Goal: Information Seeking & Learning: Check status

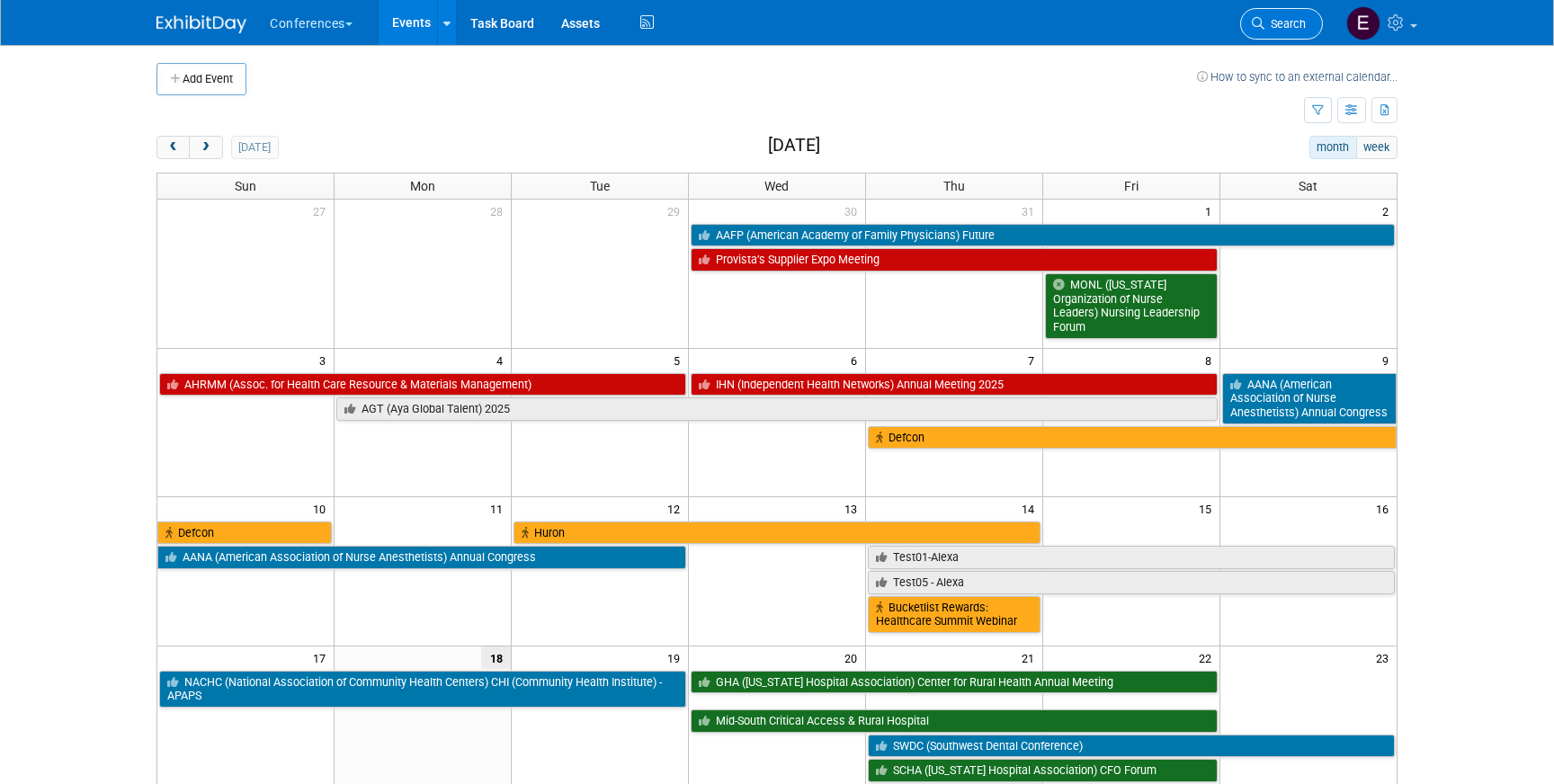
click at [1293, 15] on link "Search" at bounding box center [1282, 24] width 83 height 32
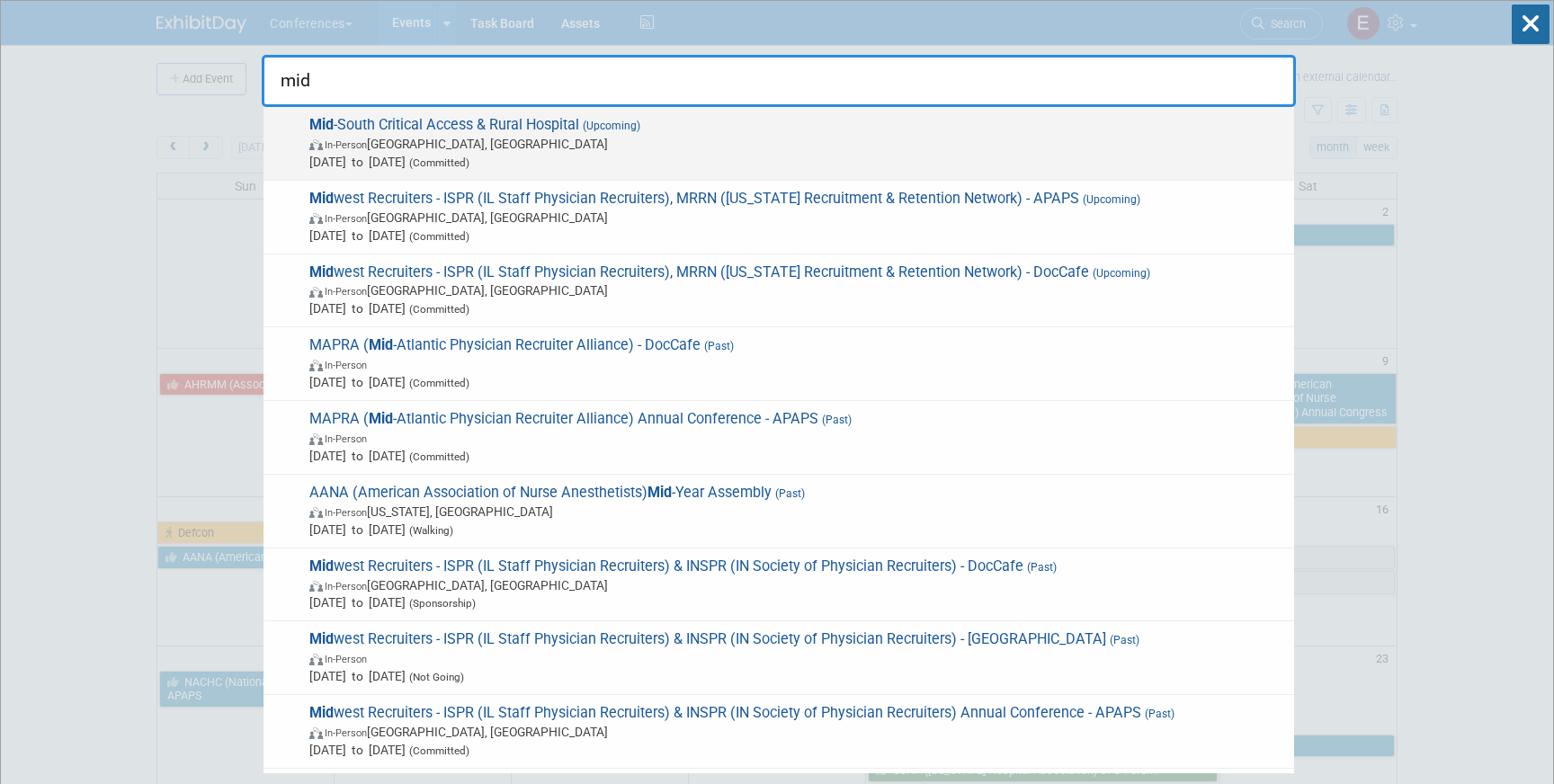
type input "mid"
click at [748, 120] on span "Mid -South Critical Access & Rural Hospital (Upcoming) In-Person [GEOGRAPHIC_DA…" at bounding box center [794, 143] width 981 height 54
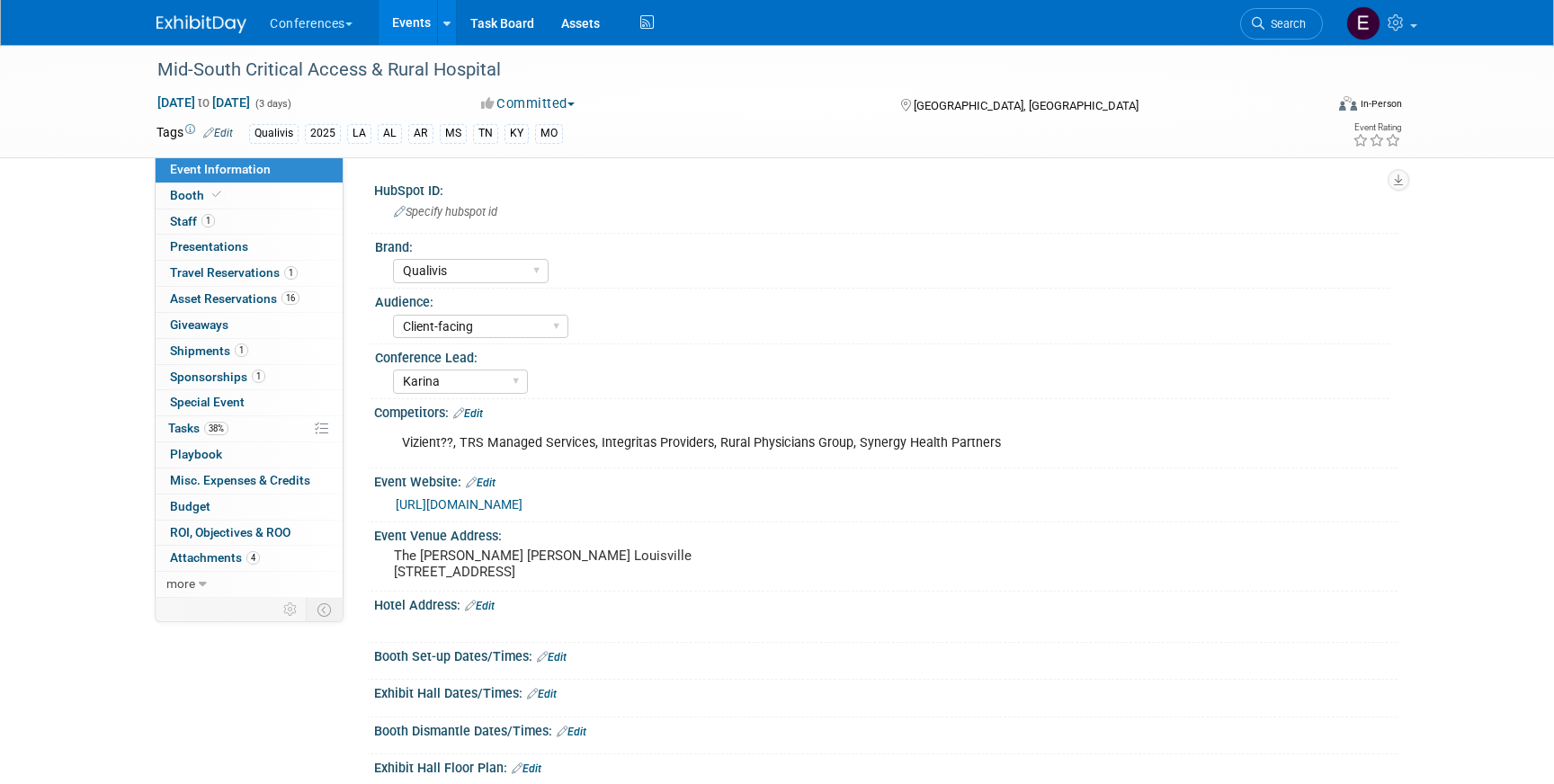
select select "Qualivis"
select select "Client-facing"
select select "Karina"
click at [254, 420] on link "38% Tasks 38%" at bounding box center [249, 428] width 187 height 25
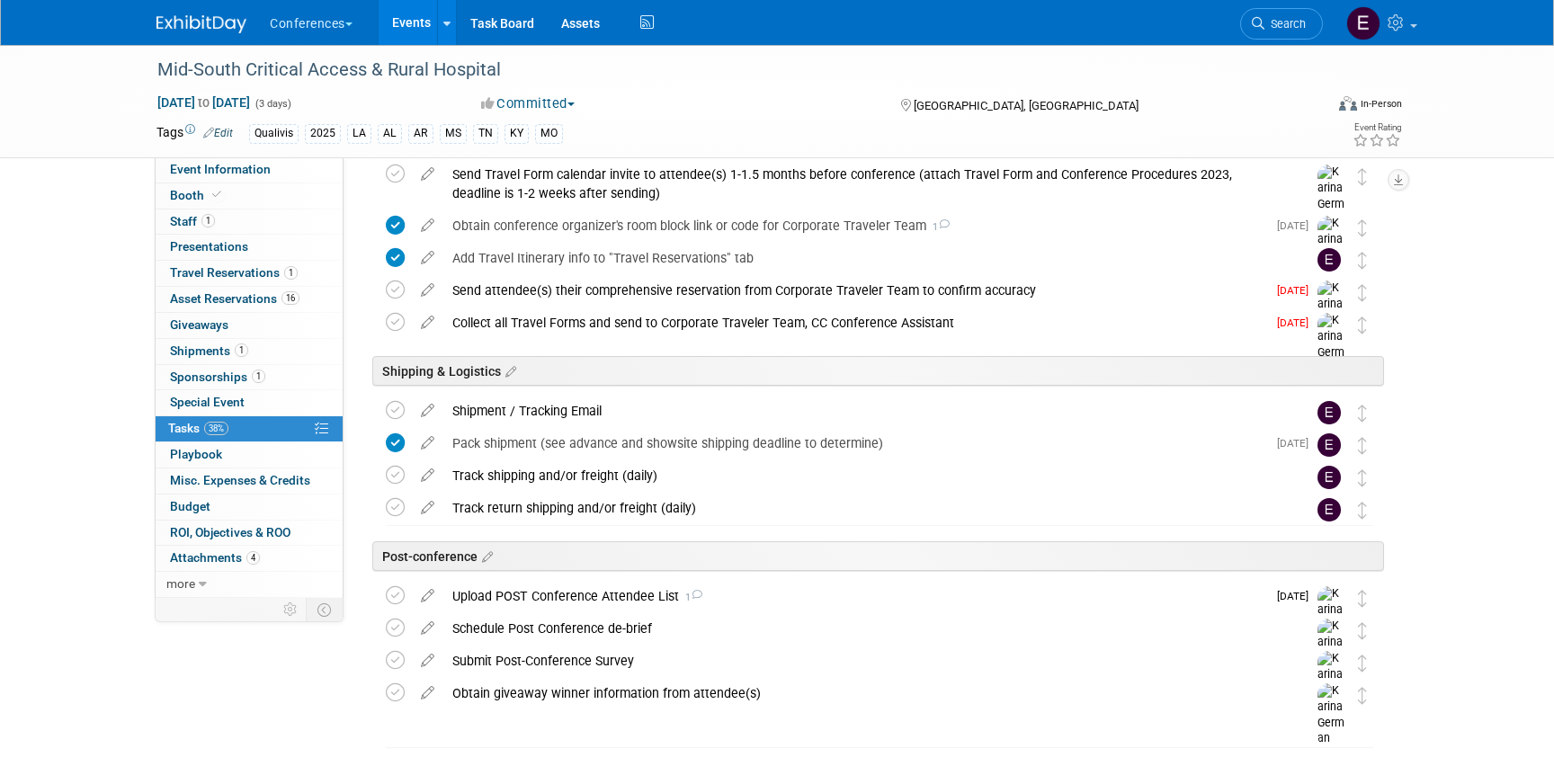
scroll to position [681, 0]
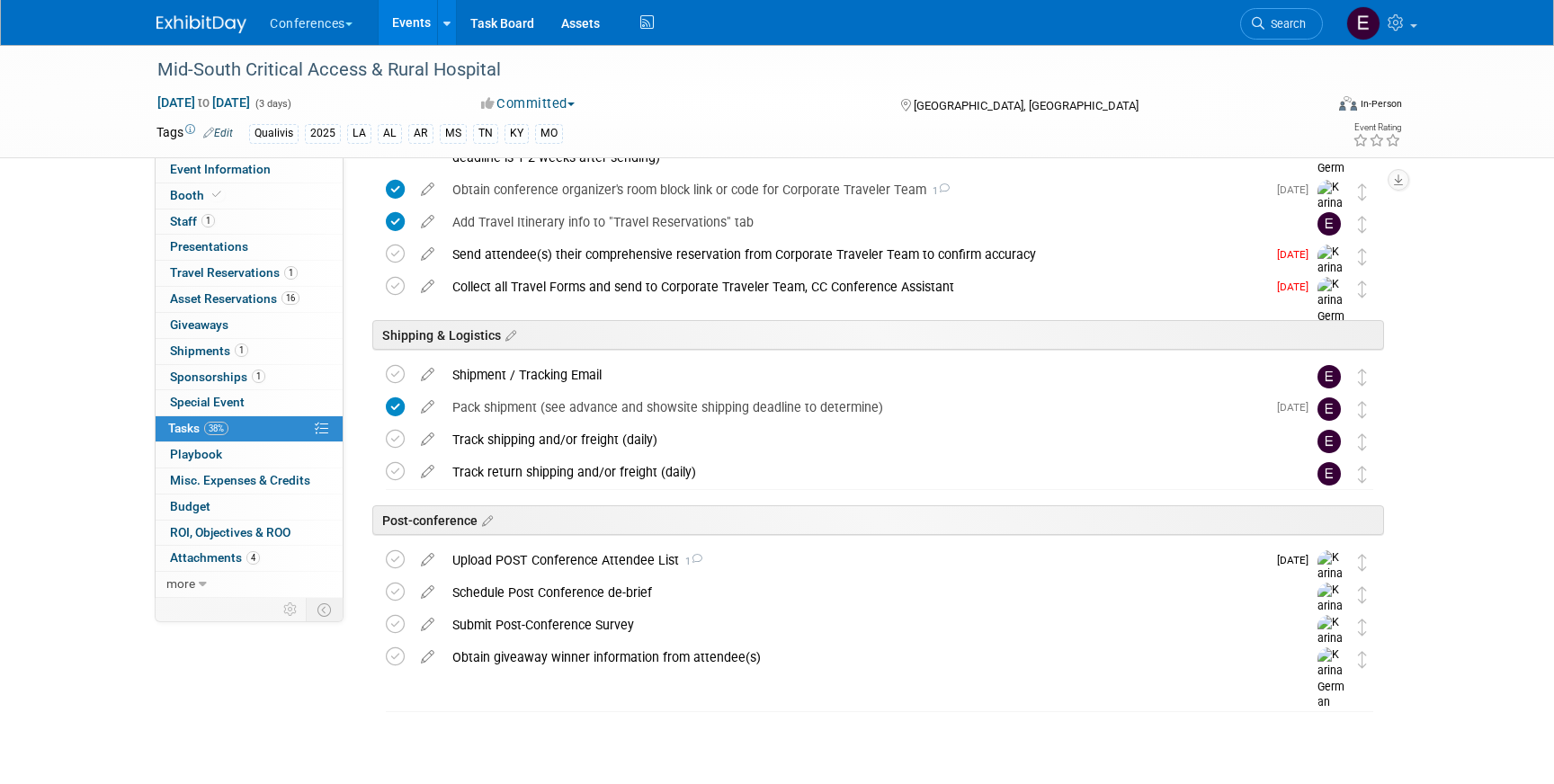
click at [273, 156] on div "Mid-South Critical Access & Rural Hospital Aug 20, 2025 to Aug 22, 2025 (3 days…" at bounding box center [777, 100] width 1268 height 112
click at [273, 163] on link "Event Information" at bounding box center [249, 169] width 187 height 25
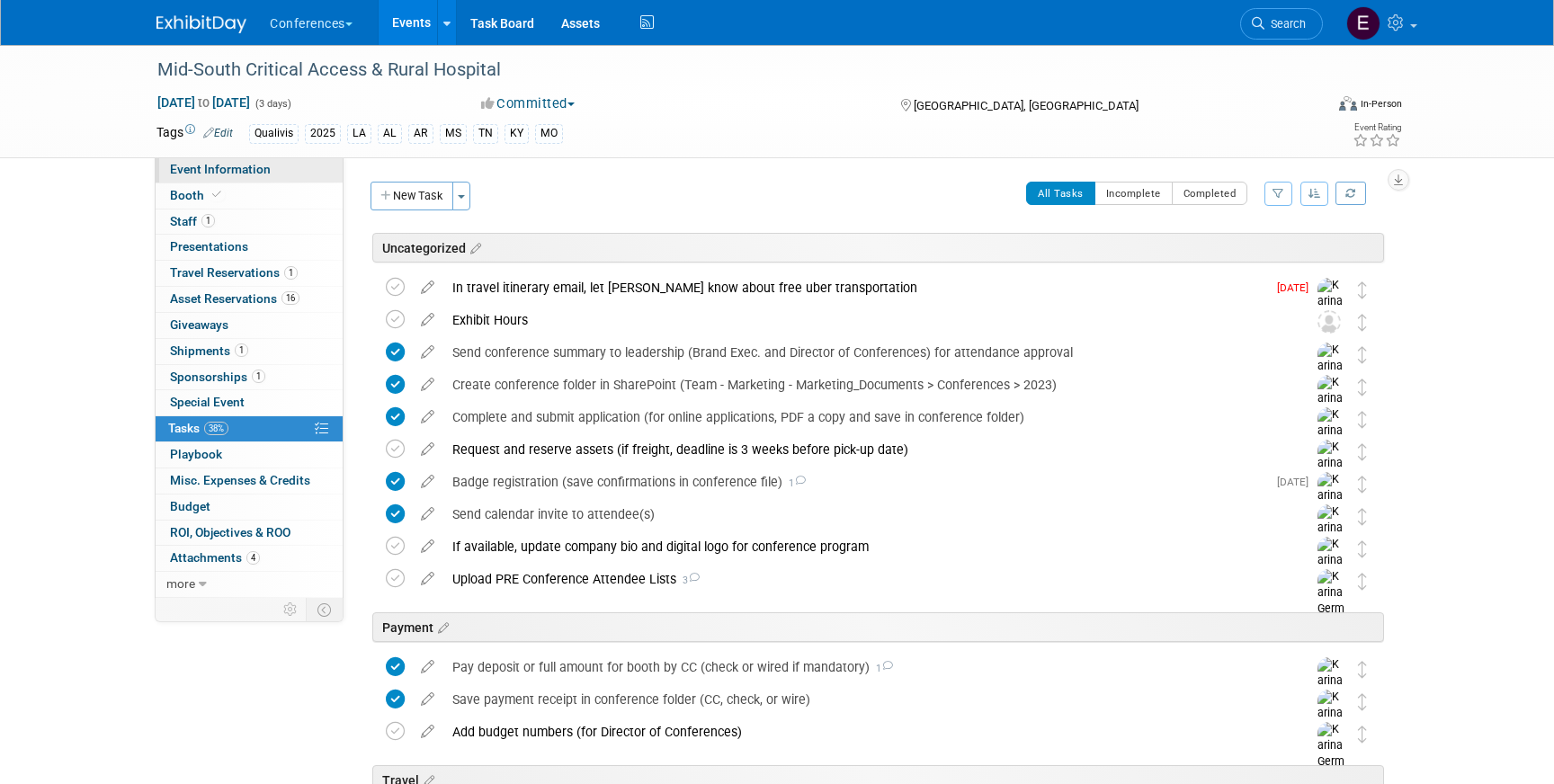
select select "Qualivis"
select select "Client-facing"
select select "Karina"
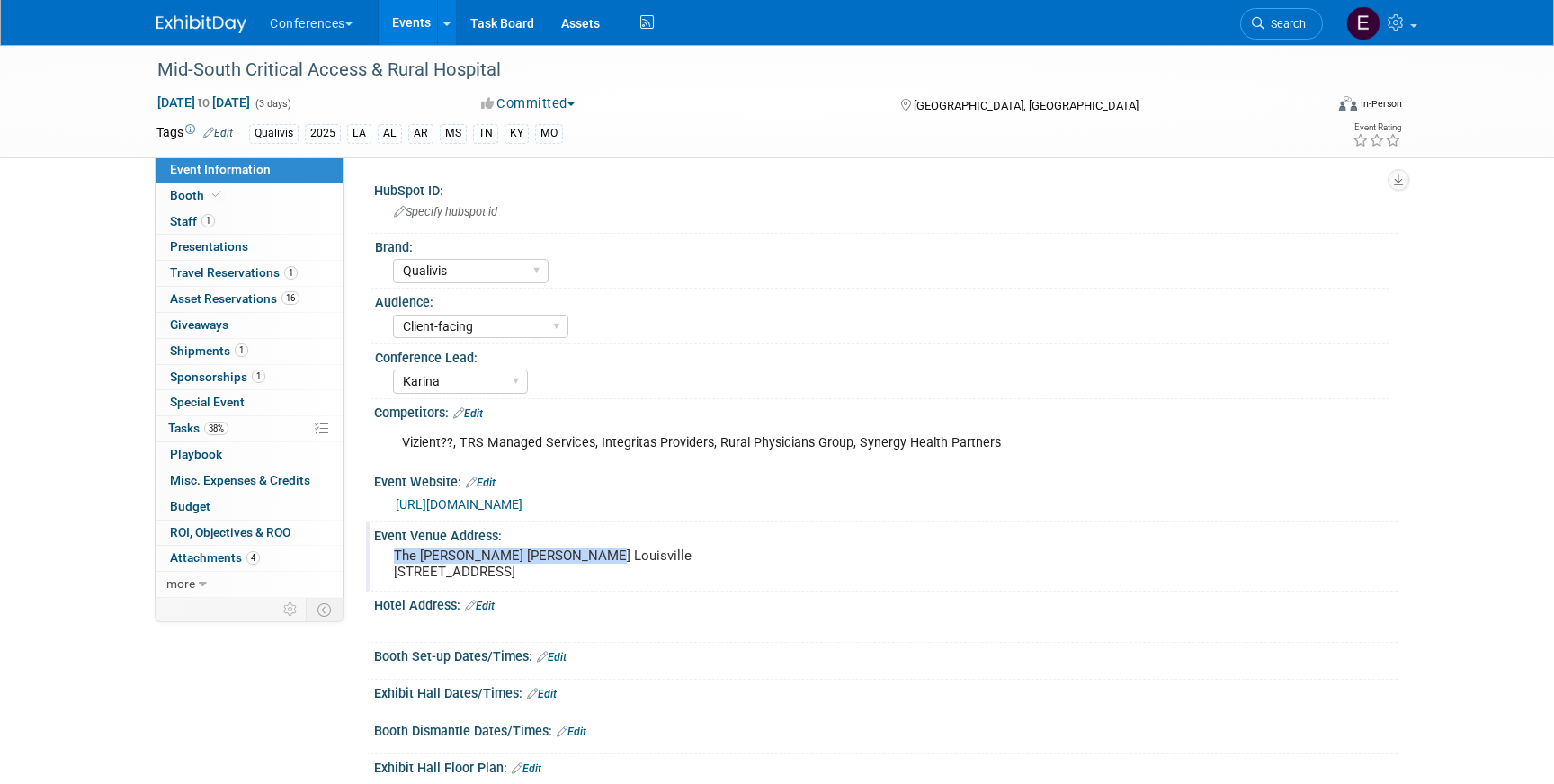
drag, startPoint x: 394, startPoint y: 554, endPoint x: 630, endPoint y: 557, distance: 236.0
click at [630, 557] on pre "The Seelbach Hilton Louisville 500 S 4th St, Louisville, KY 40202" at bounding box center [587, 563] width 386 height 33
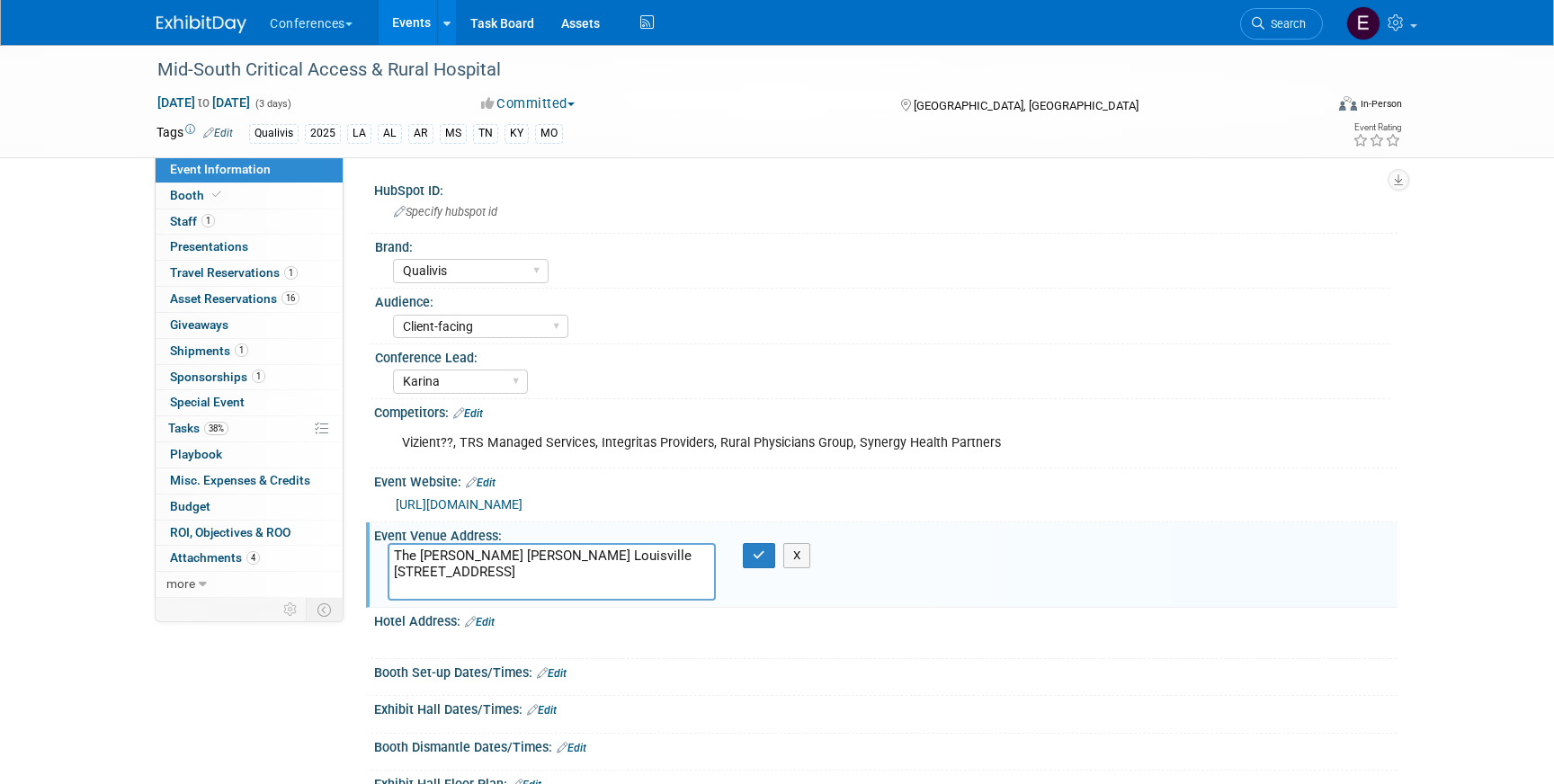
drag, startPoint x: 640, startPoint y: 563, endPoint x: 377, endPoint y: 516, distance: 267.2
click at [377, 516] on div "HubSpot ID: Specify hubspot id Brand: Aya Bespoke Corporate Dawson DocCafe Locu…" at bounding box center [877, 650] width 1013 height 946
click at [467, 574] on textarea "The Seelbach Hilton Louisville 500 S 4th St, Louisville, KY 40202" at bounding box center [551, 571] width 328 height 57
drag, startPoint x: 586, startPoint y: 559, endPoint x: 336, endPoint y: 540, distance: 250.7
click at [336, 540] on div "Event Information Event Info Booth Booth 1 Staff 1 Staff 0 Presentations 0 Pres…" at bounding box center [777, 583] width 1268 height 1078
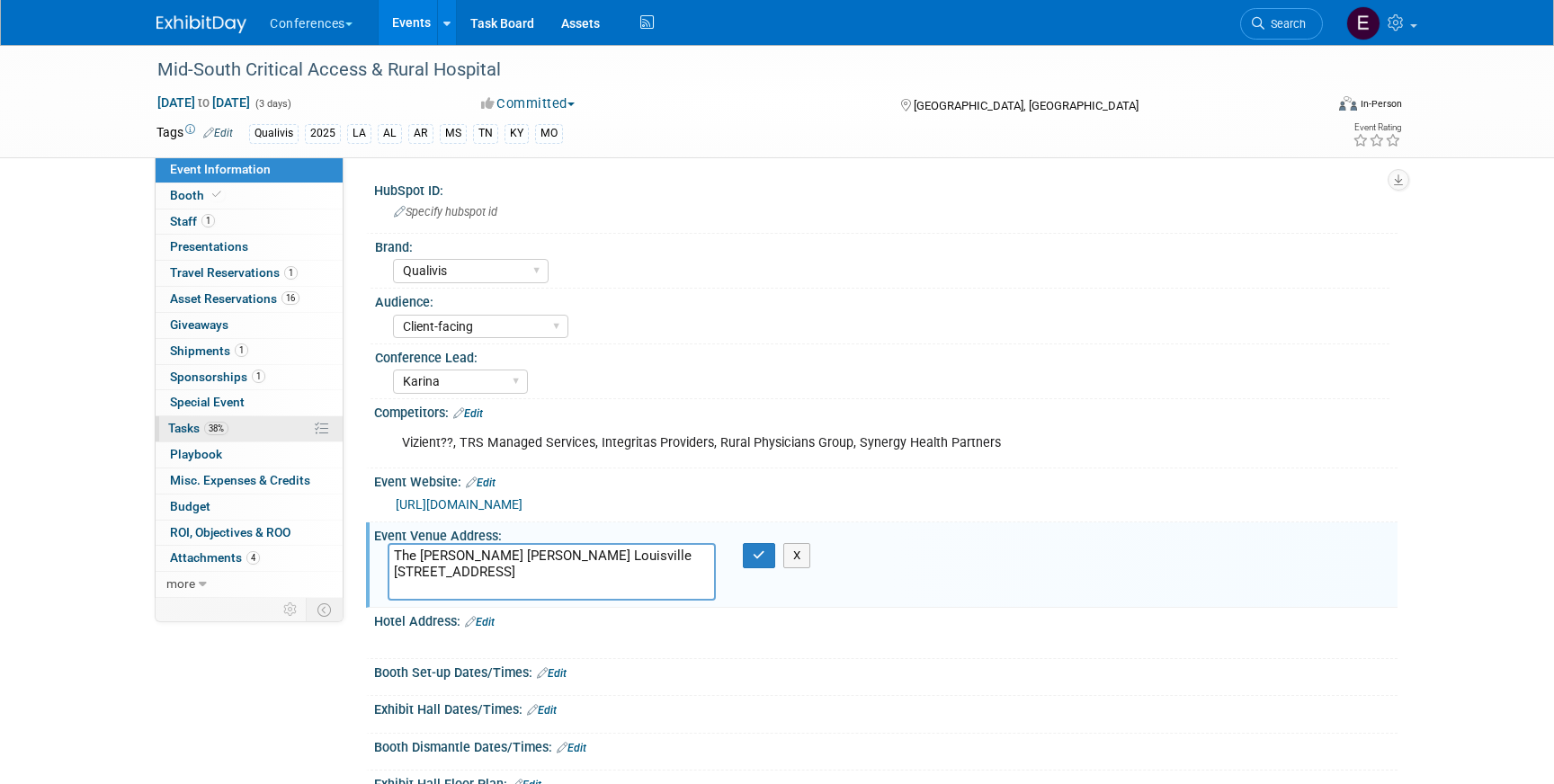
click at [211, 428] on span "38%" at bounding box center [216, 429] width 25 height 14
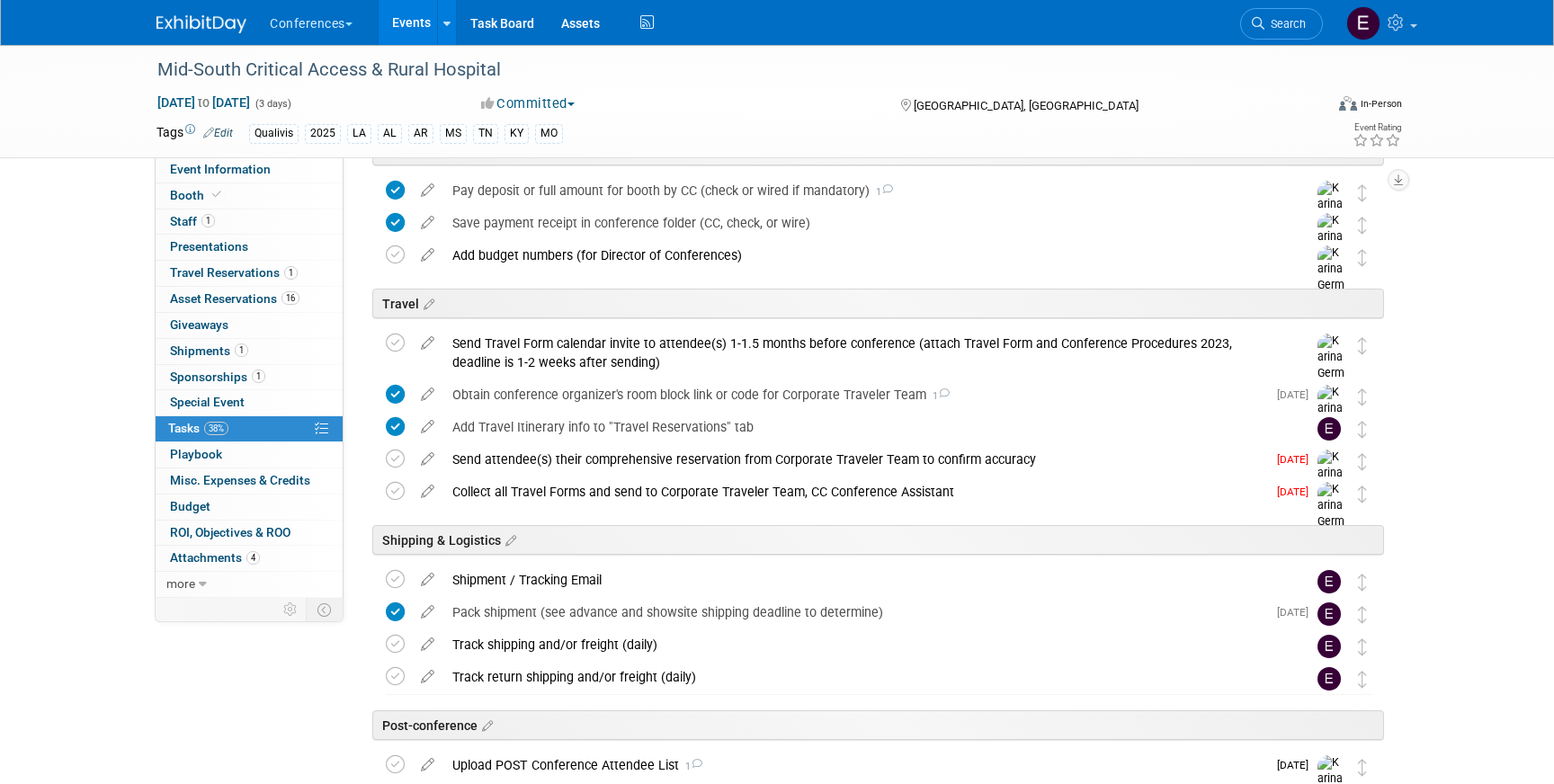
scroll to position [482, 0]
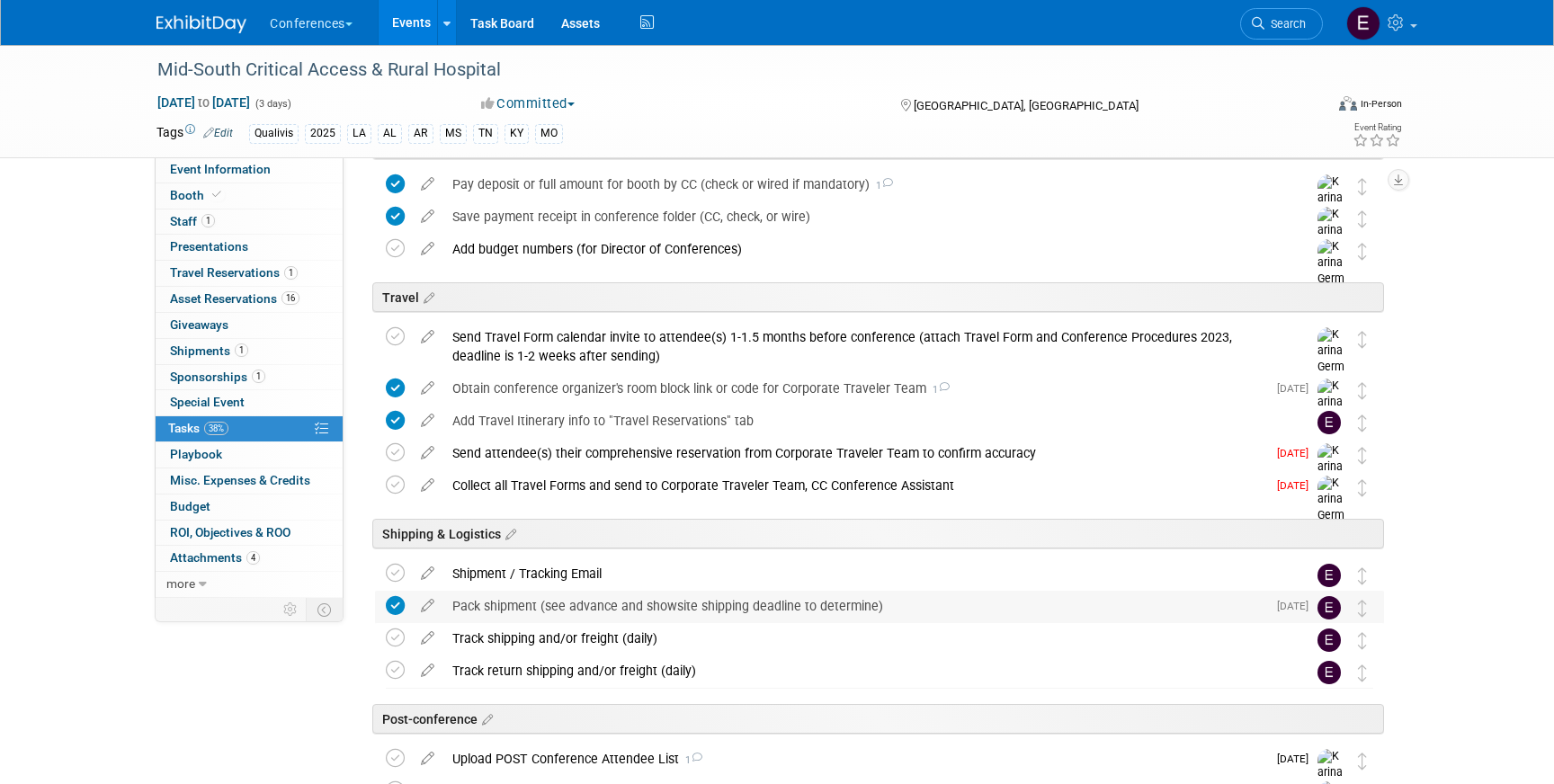
click at [505, 612] on div "Pack shipment (see advance and showsite shipping deadline to determine)" at bounding box center [855, 605] width 823 height 31
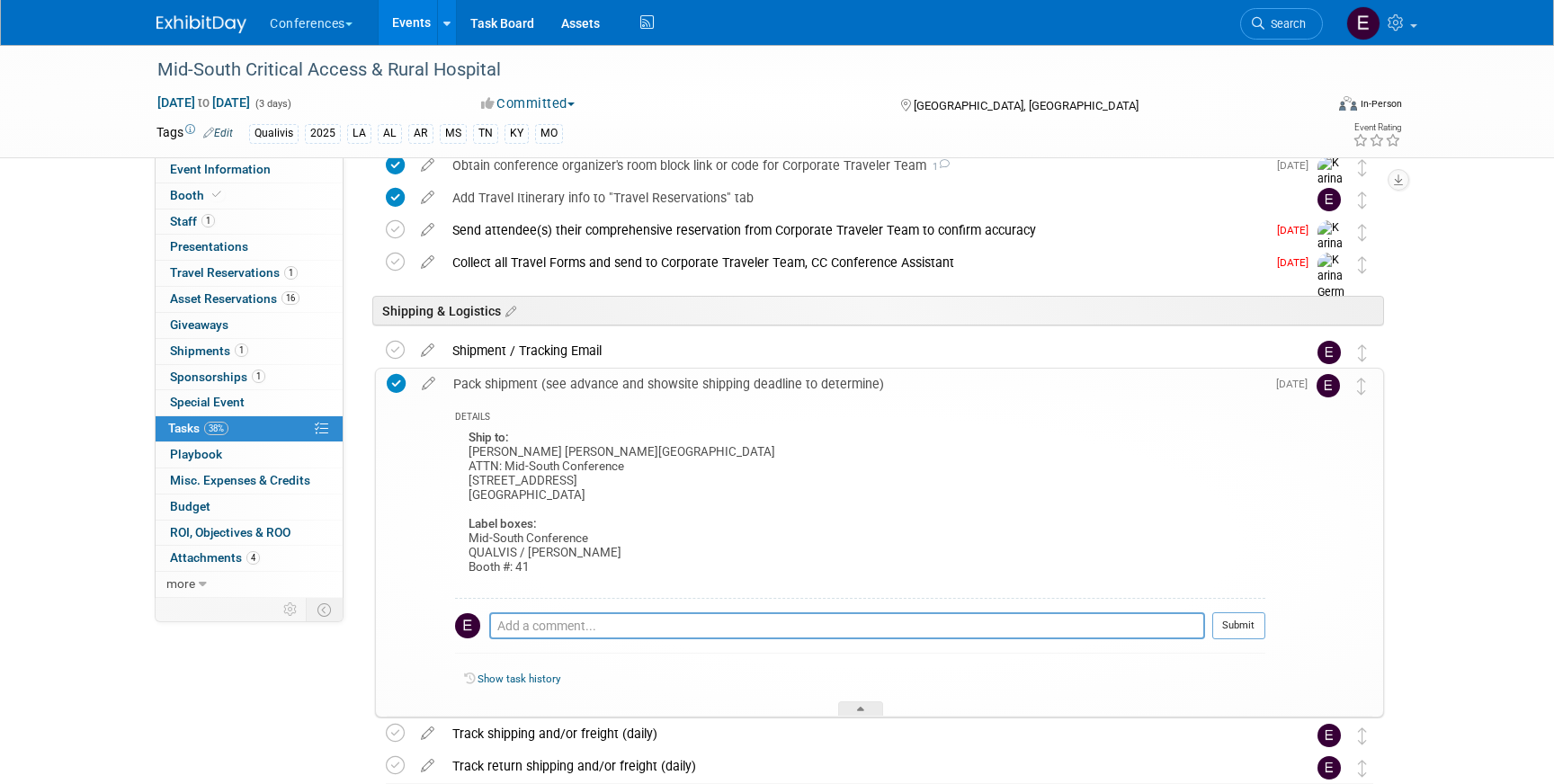
scroll to position [718, 0]
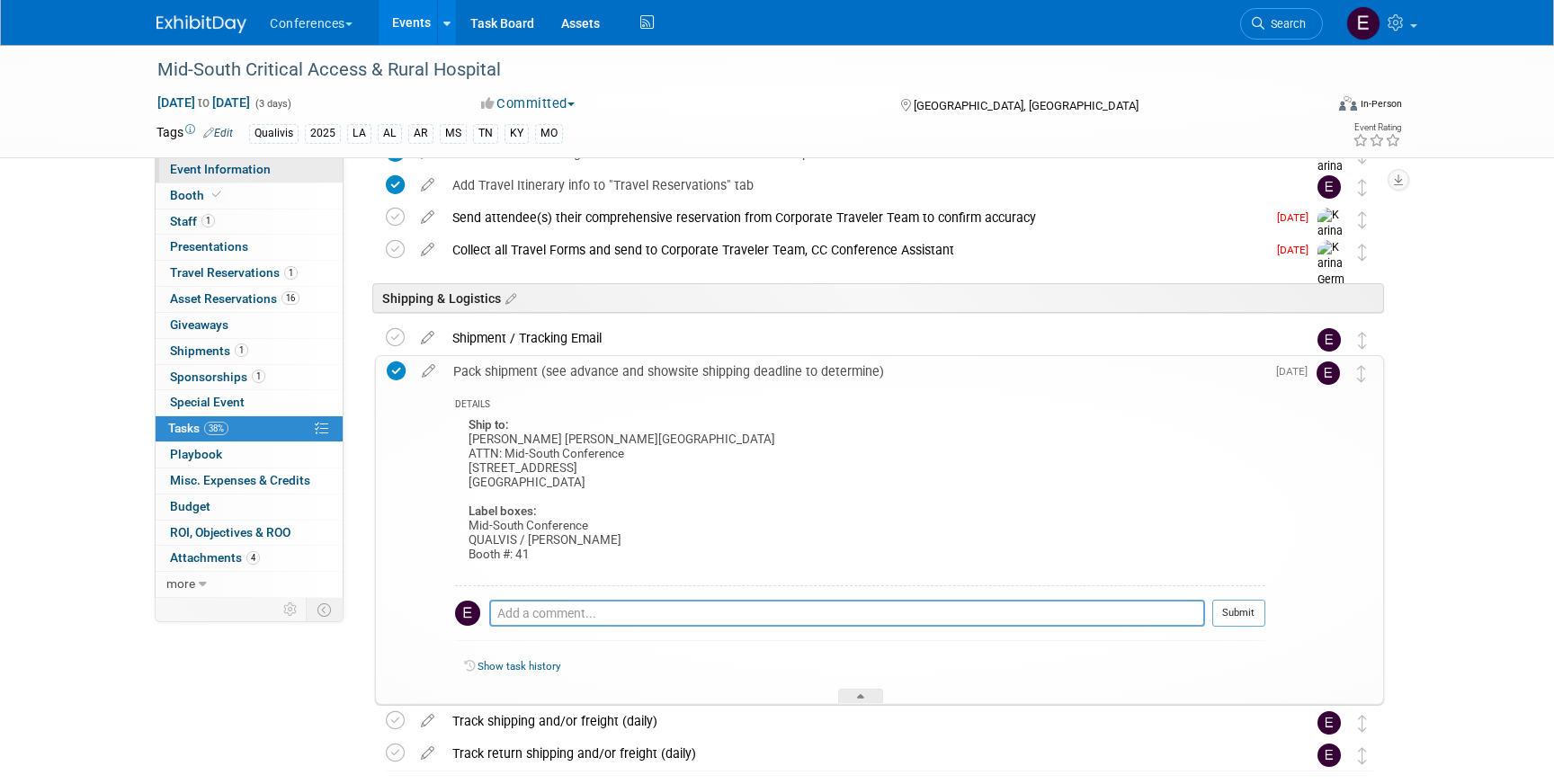
click at [180, 170] on span "Event Information" at bounding box center [221, 168] width 101 height 15
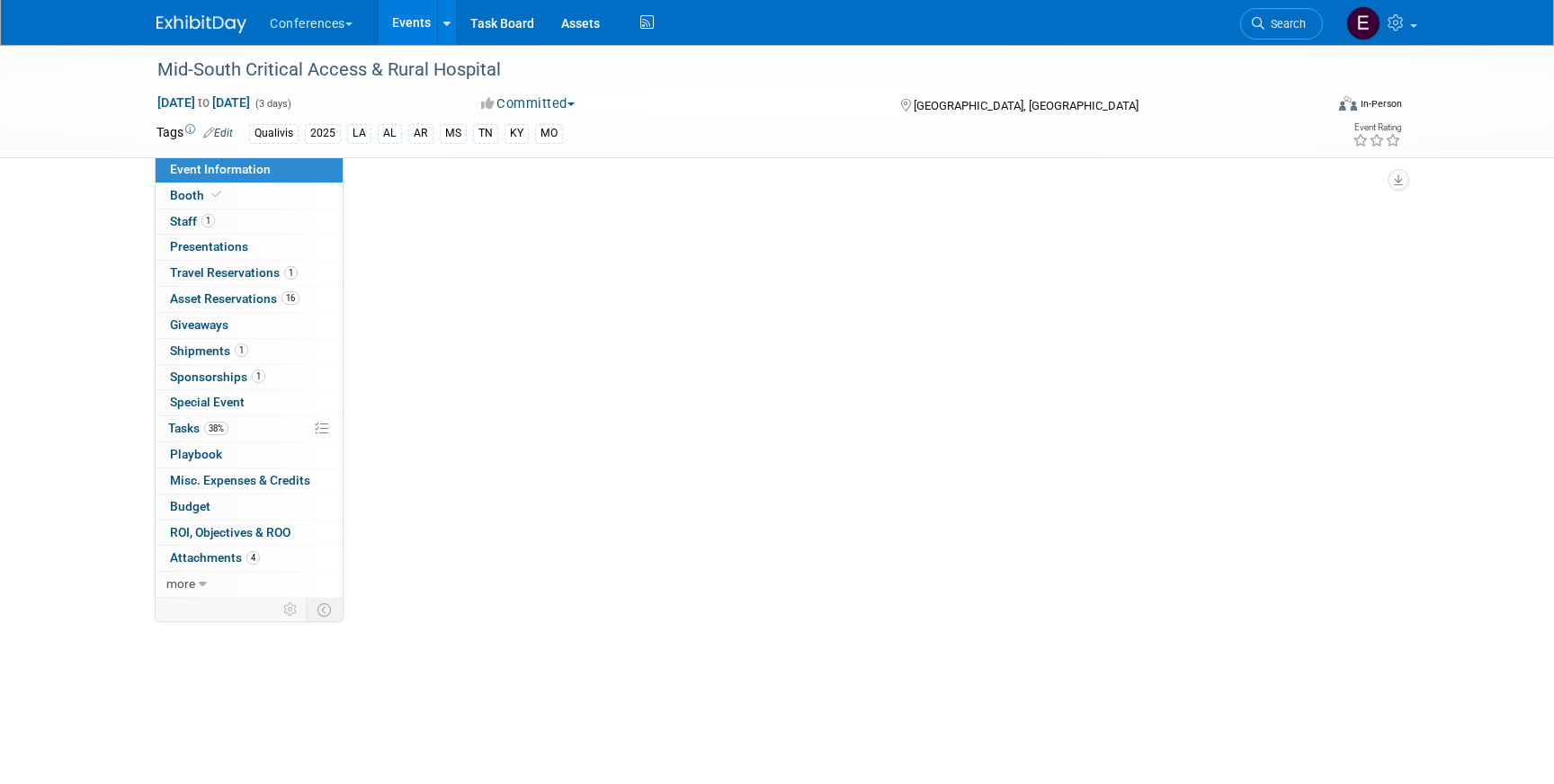
select select "Qualivis"
select select "Client-facing"
select select "Karina"
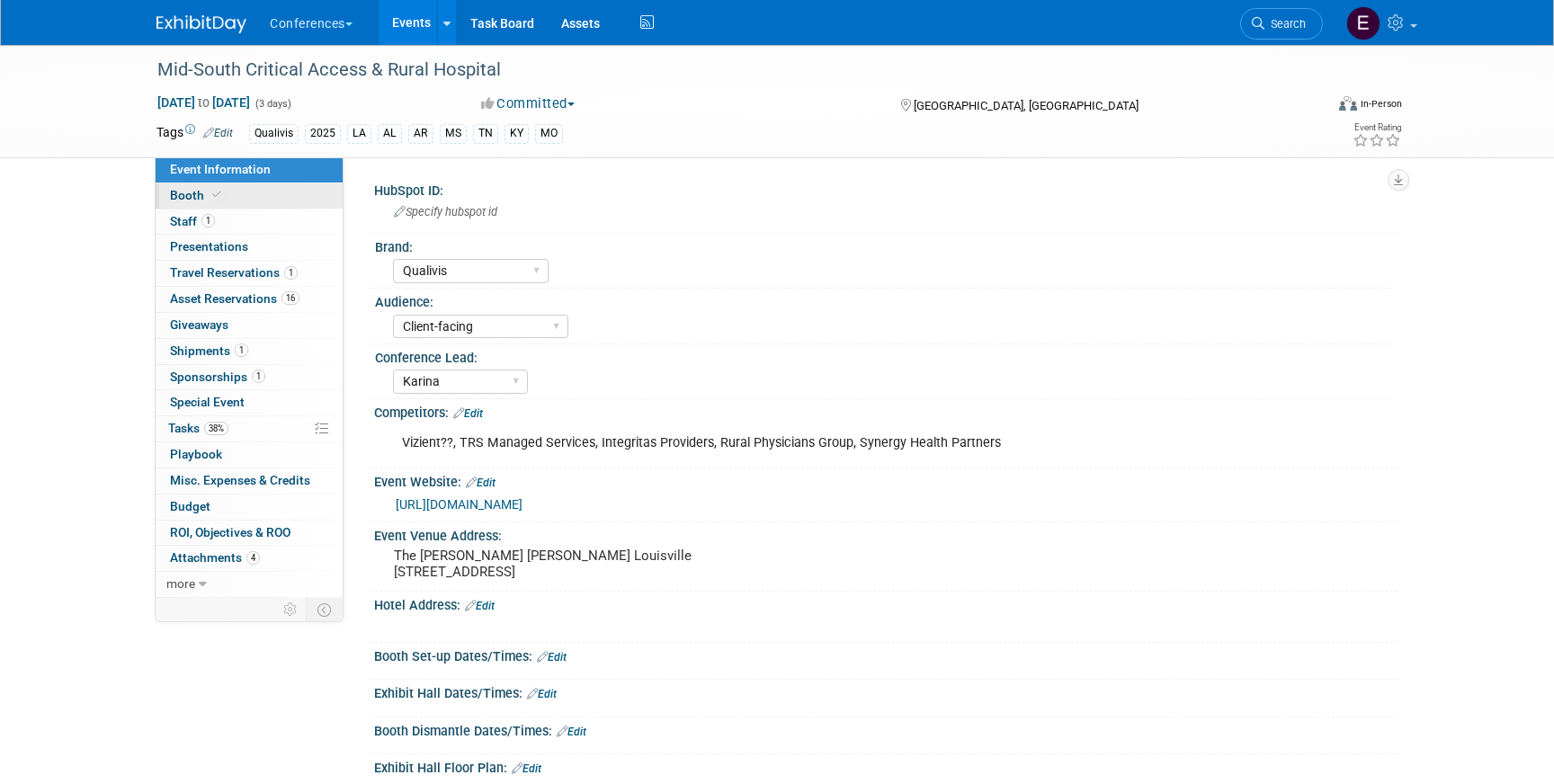
click at [251, 202] on link "Booth" at bounding box center [249, 195] width 187 height 25
select select "6' tabletop"
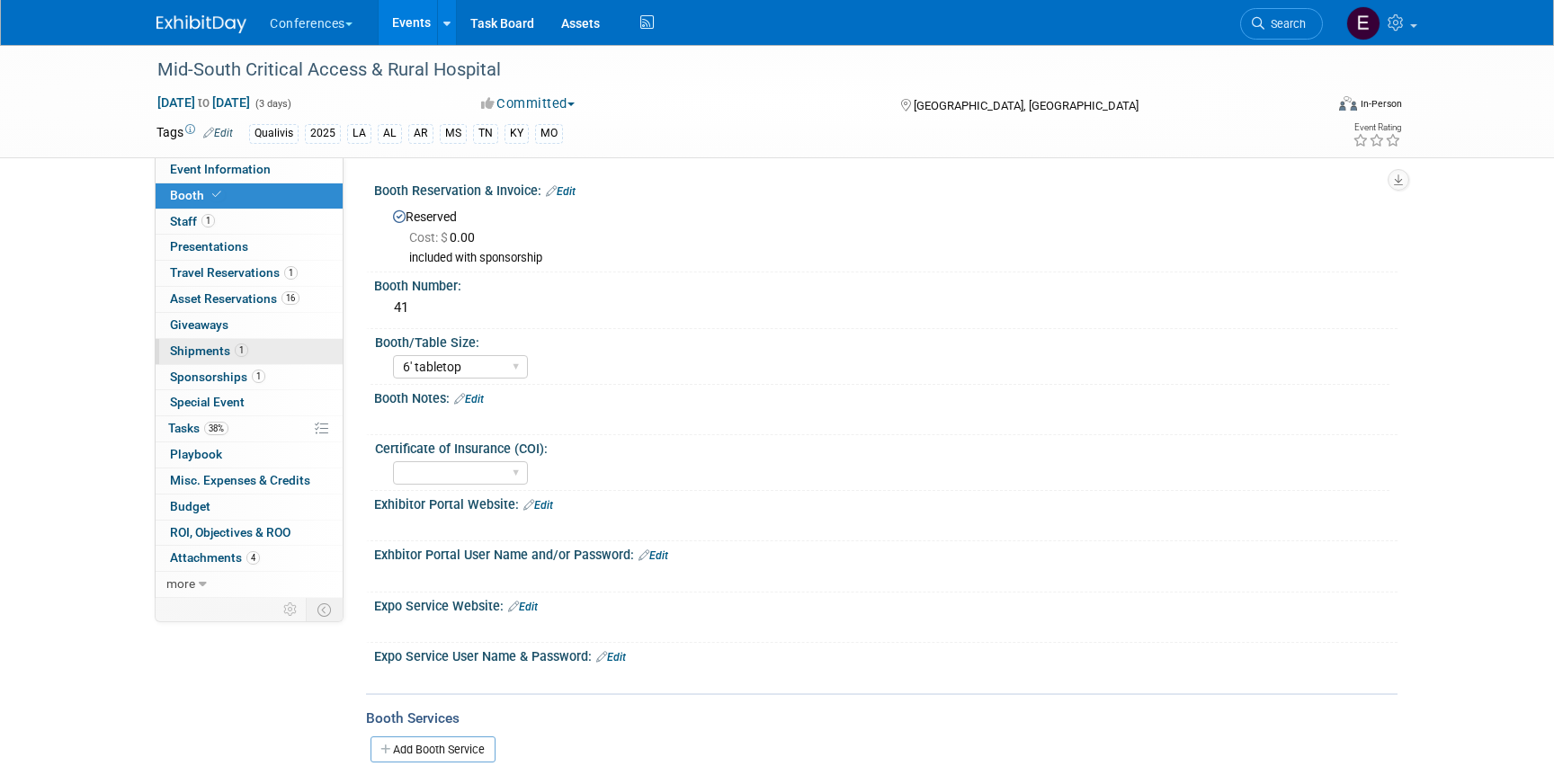
click at [217, 354] on span "Shipments 1" at bounding box center [209, 350] width 78 height 15
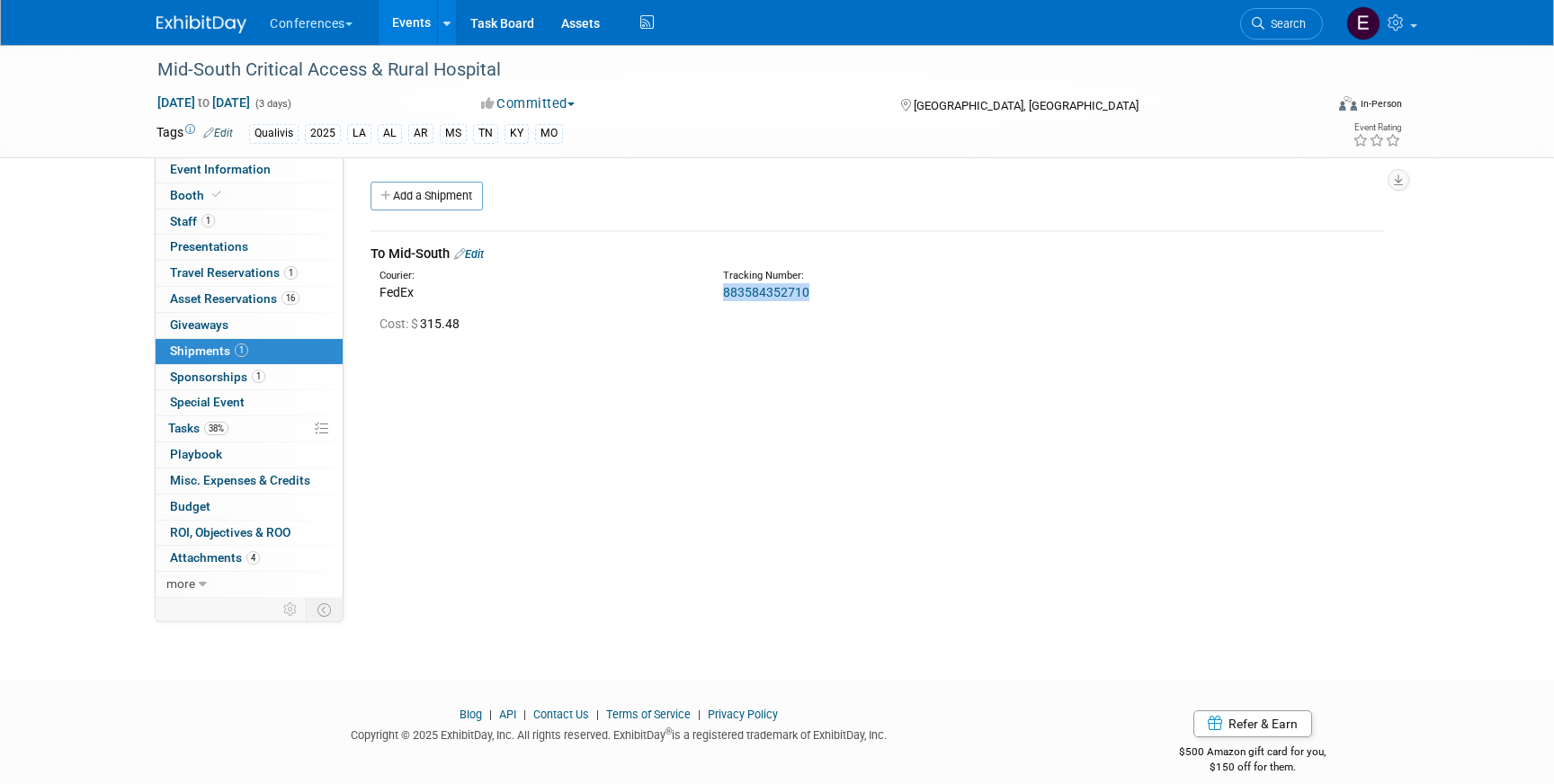
drag, startPoint x: 812, startPoint y: 290, endPoint x: 716, endPoint y: 299, distance: 96.4
click at [716, 299] on div "Tracking Number: 883584352710" at bounding box center [924, 284] width 430 height 33
copy link "883584352710"
click at [222, 300] on span "Asset Reservations 16" at bounding box center [235, 298] width 130 height 15
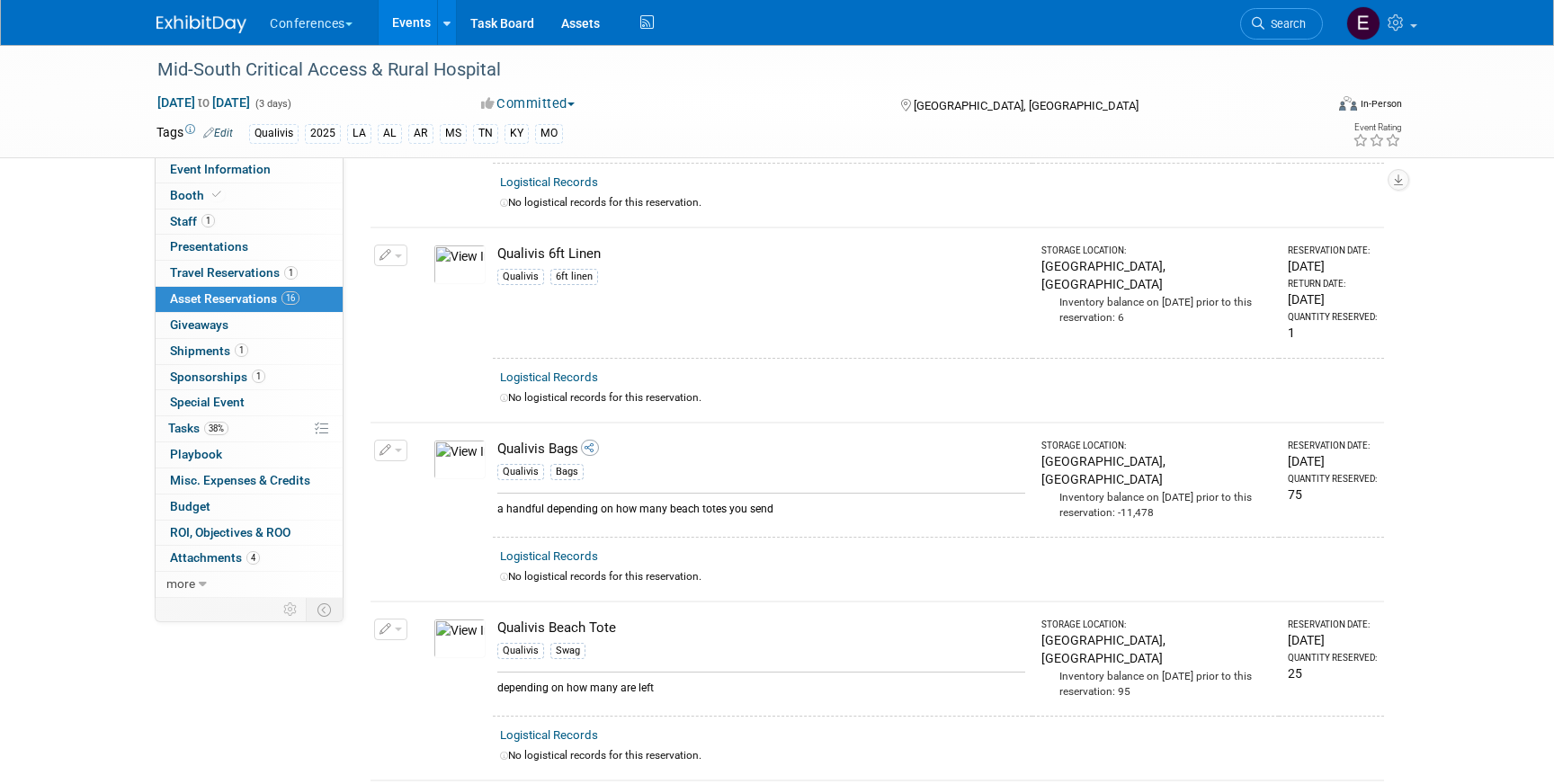
scroll to position [780, 0]
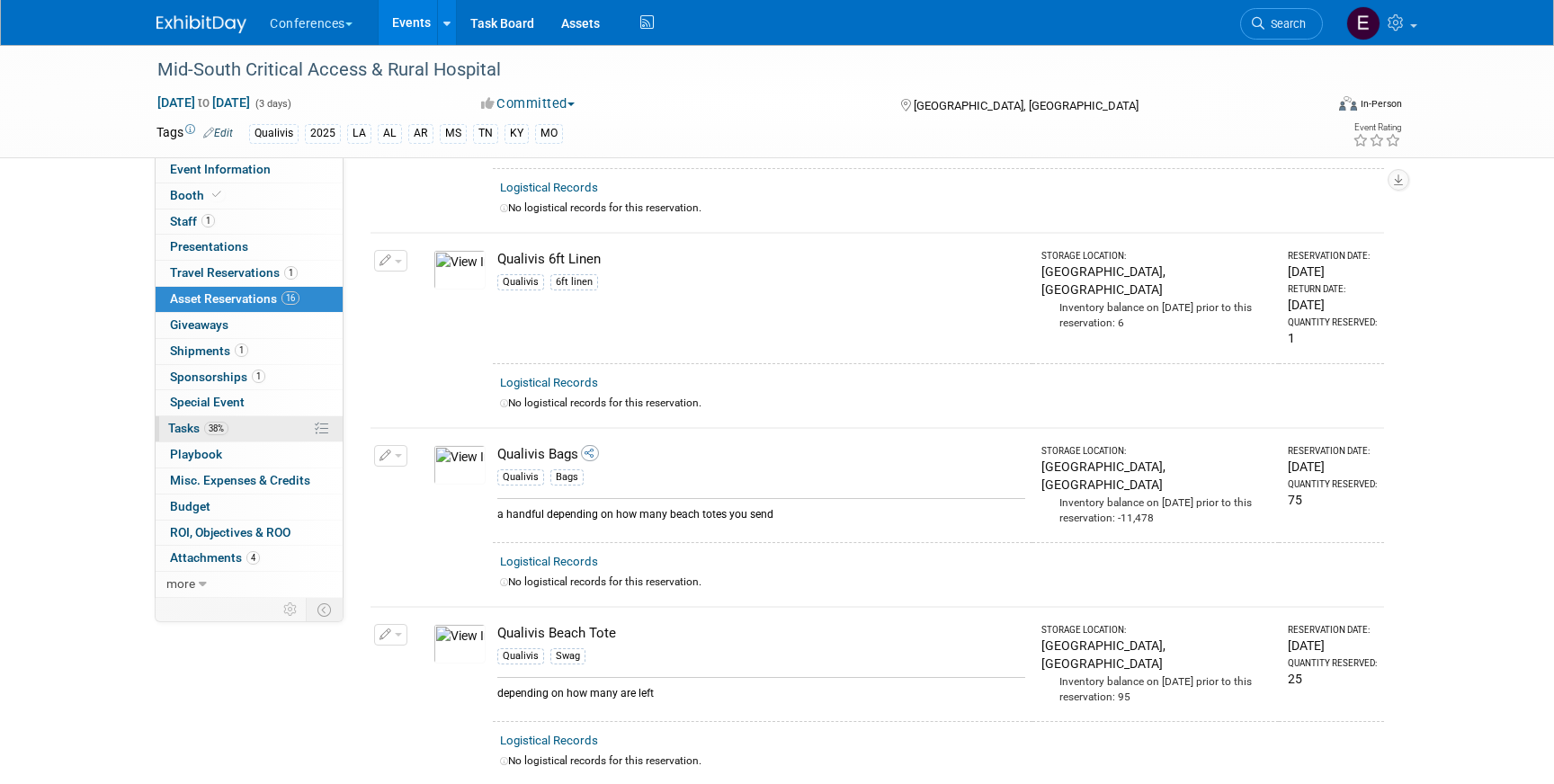
click at [229, 434] on span "Tasks 38%" at bounding box center [198, 428] width 60 height 15
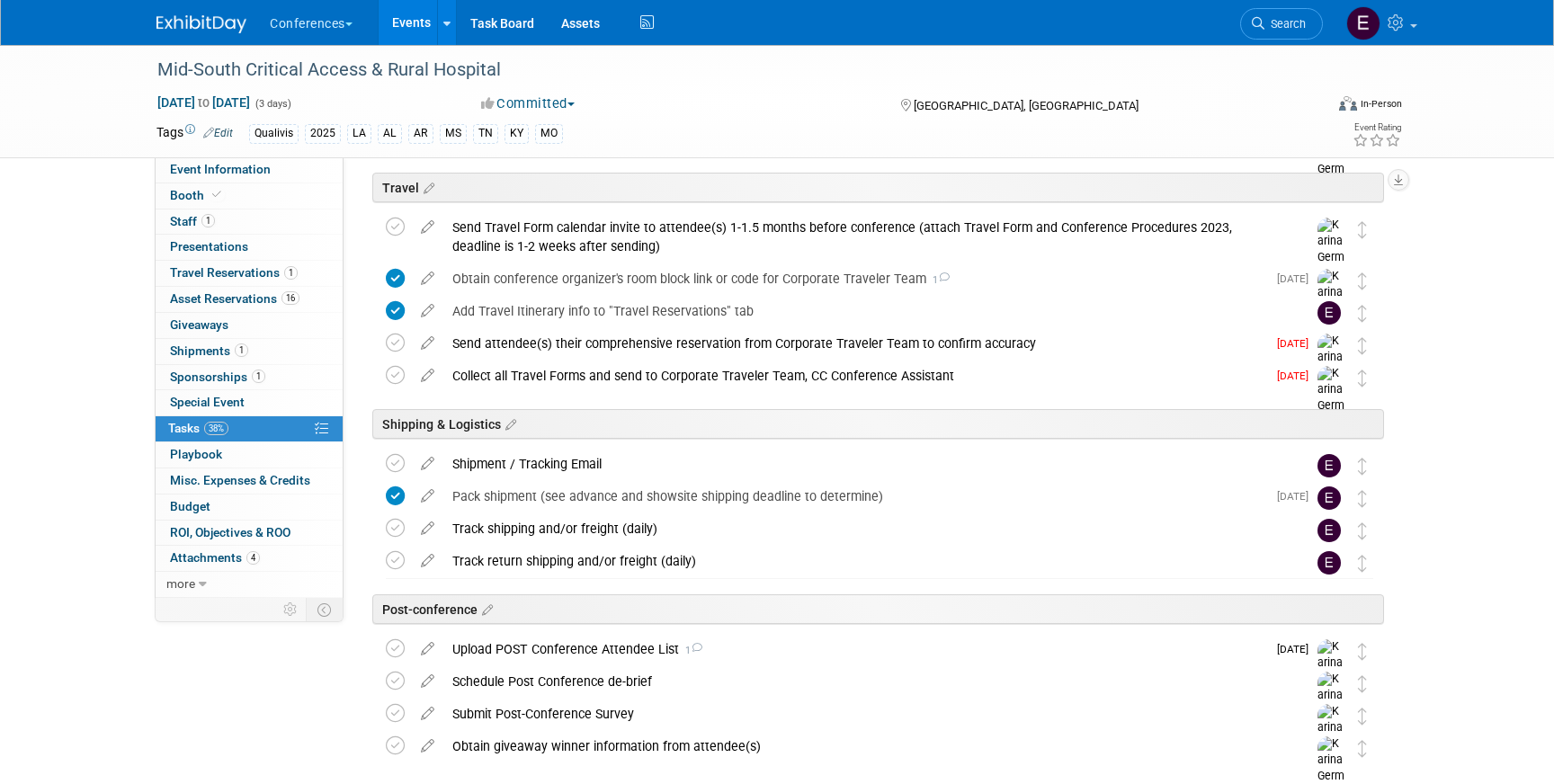
scroll to position [681, 0]
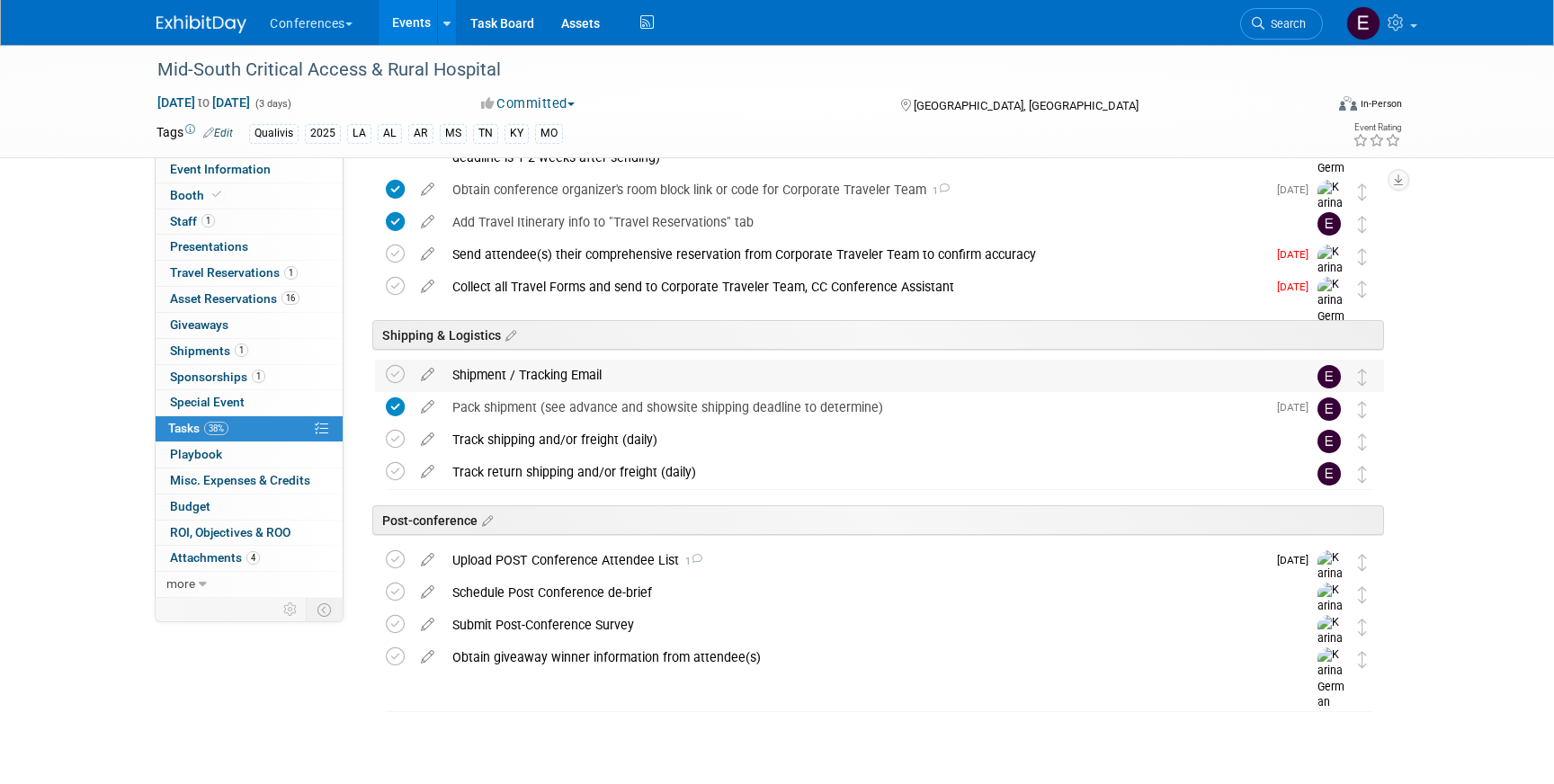
click at [574, 370] on div "Shipment / Tracking Email" at bounding box center [863, 374] width 838 height 31
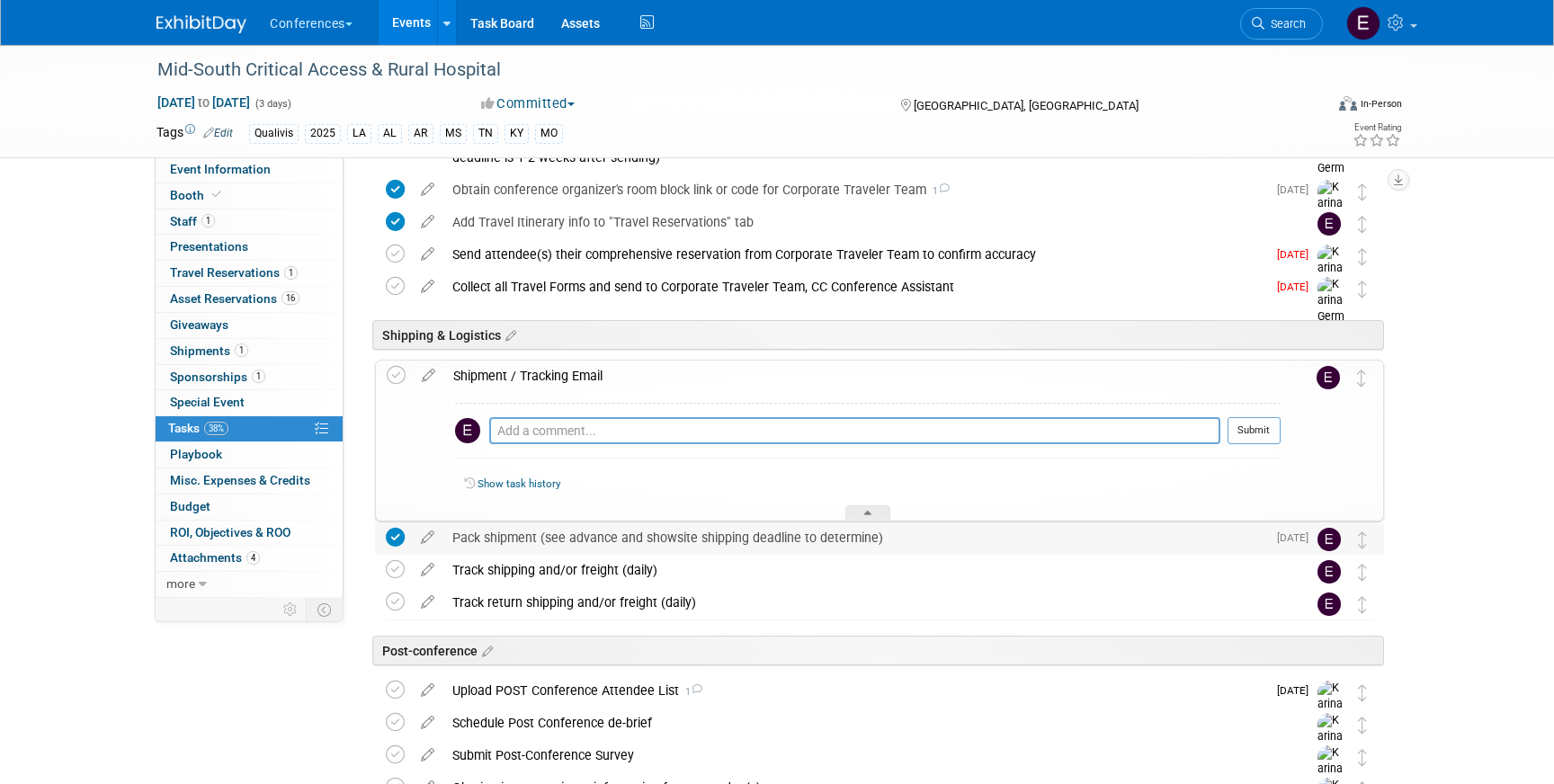
click at [546, 540] on div "Pack shipment (see advance and showsite shipping deadline to determine)" at bounding box center [855, 537] width 823 height 31
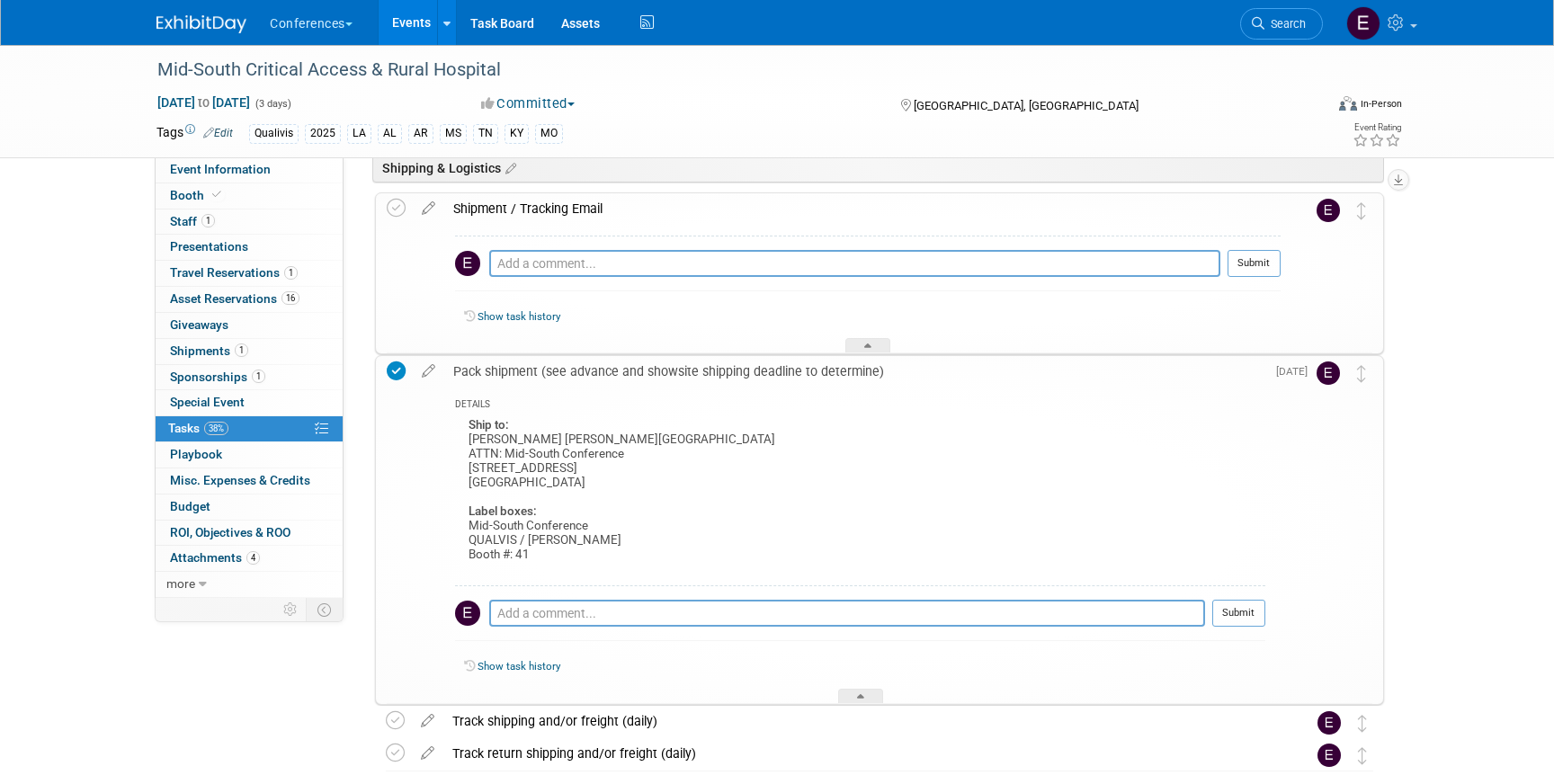
scroll to position [842, 0]
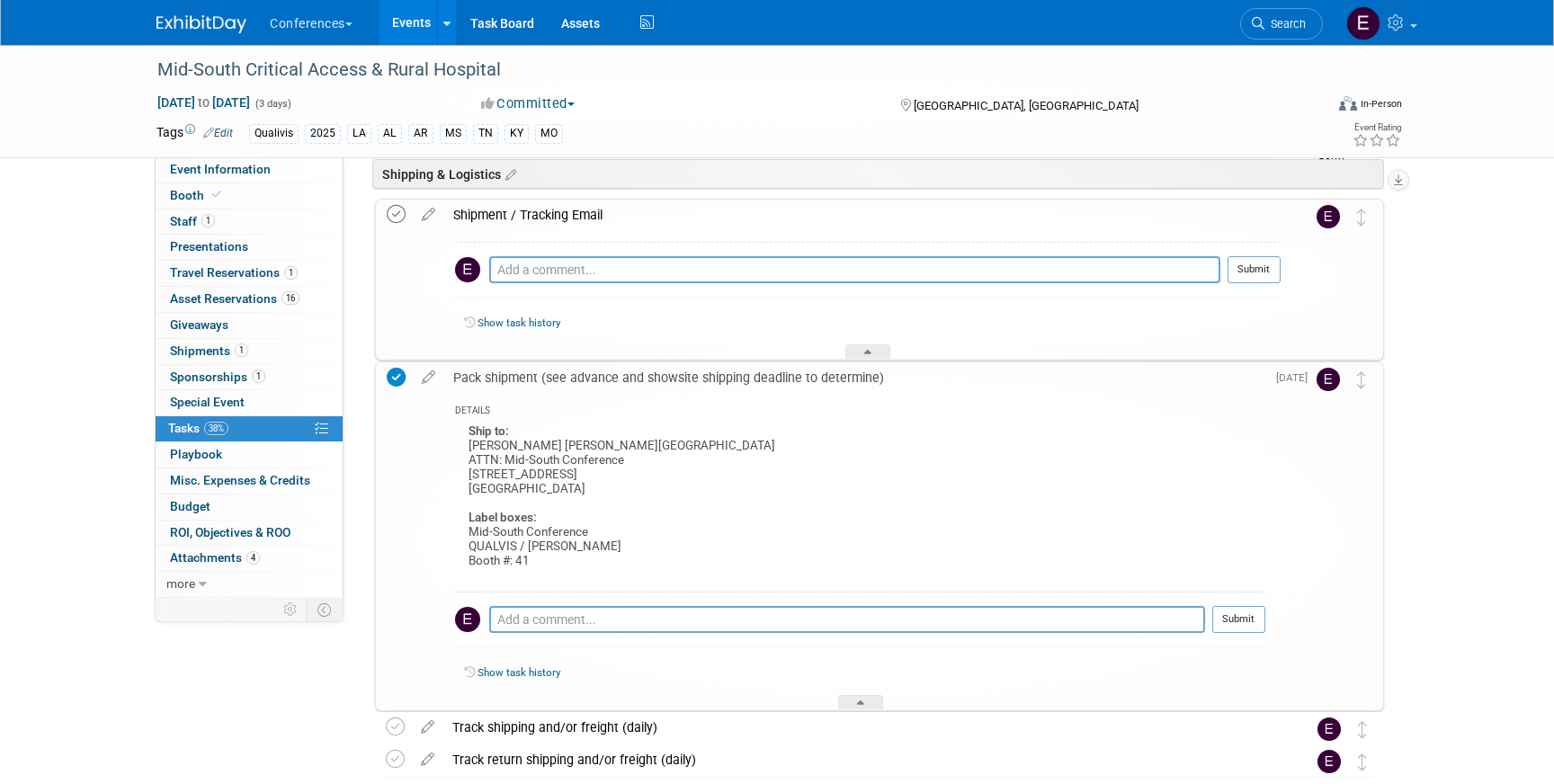
click at [394, 208] on icon at bounding box center [395, 214] width 19 height 19
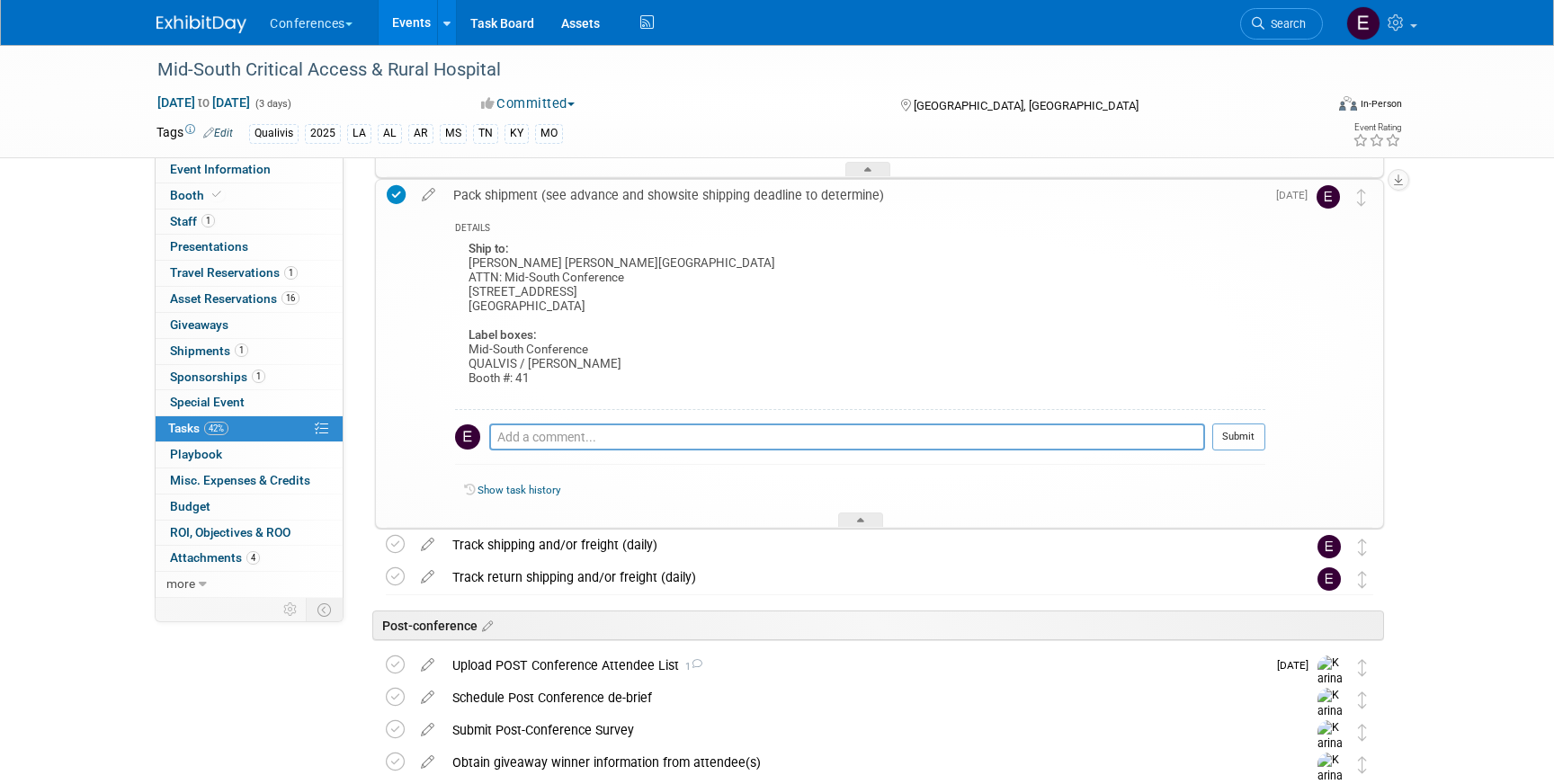
scroll to position [1072, 0]
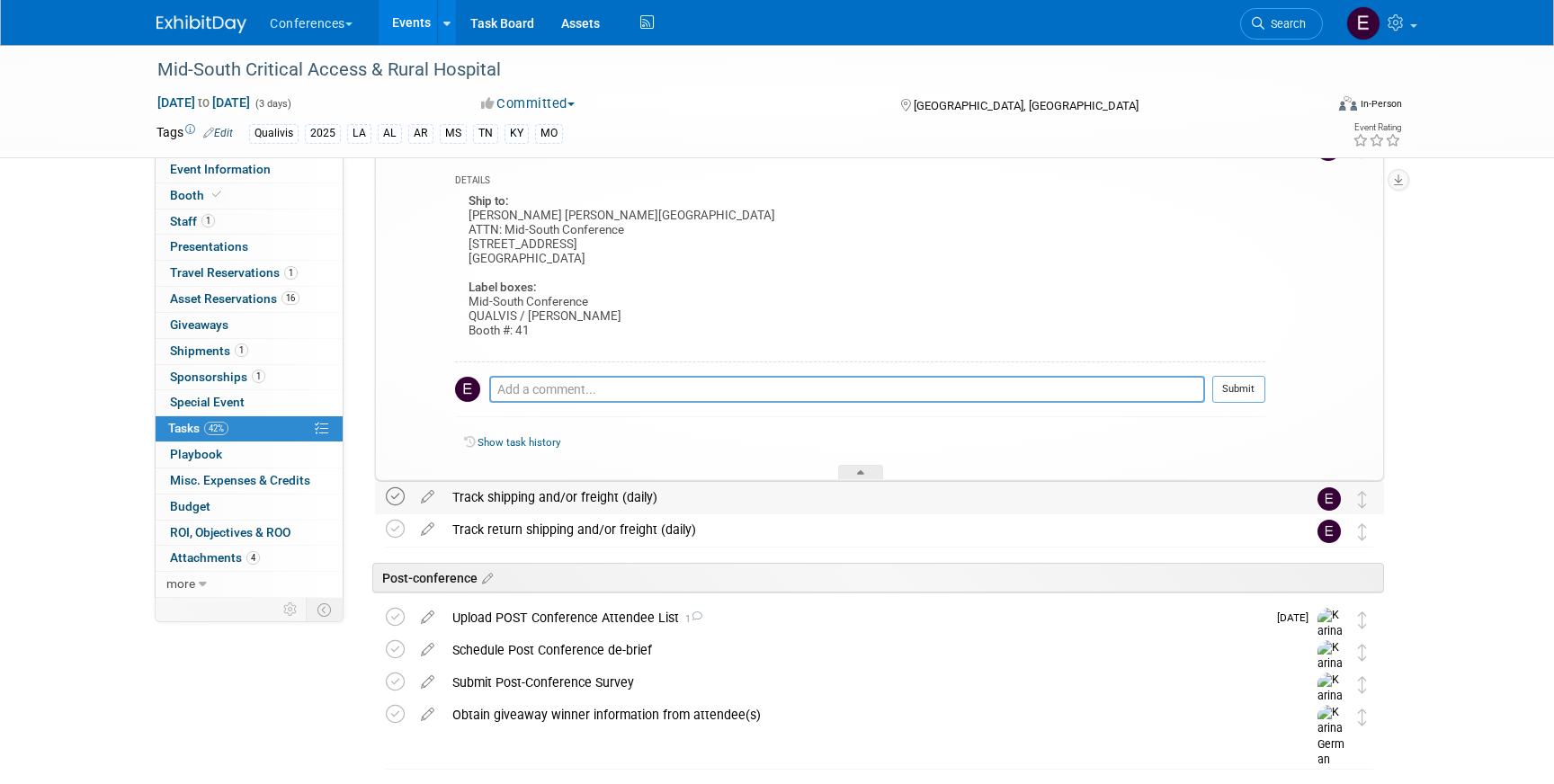
click at [392, 492] on icon at bounding box center [394, 496] width 19 height 19
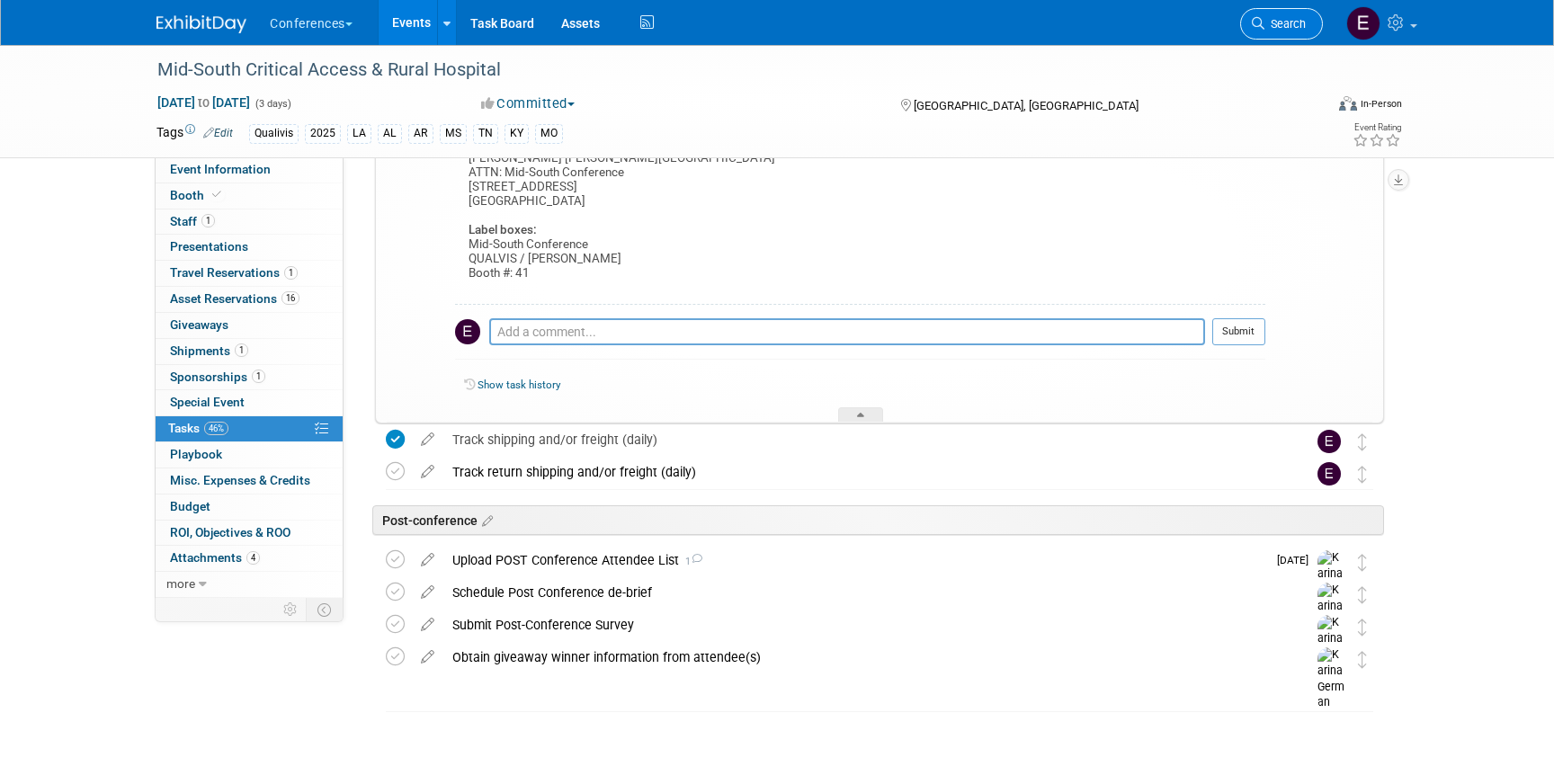
click at [1281, 34] on link "Search" at bounding box center [1282, 24] width 83 height 32
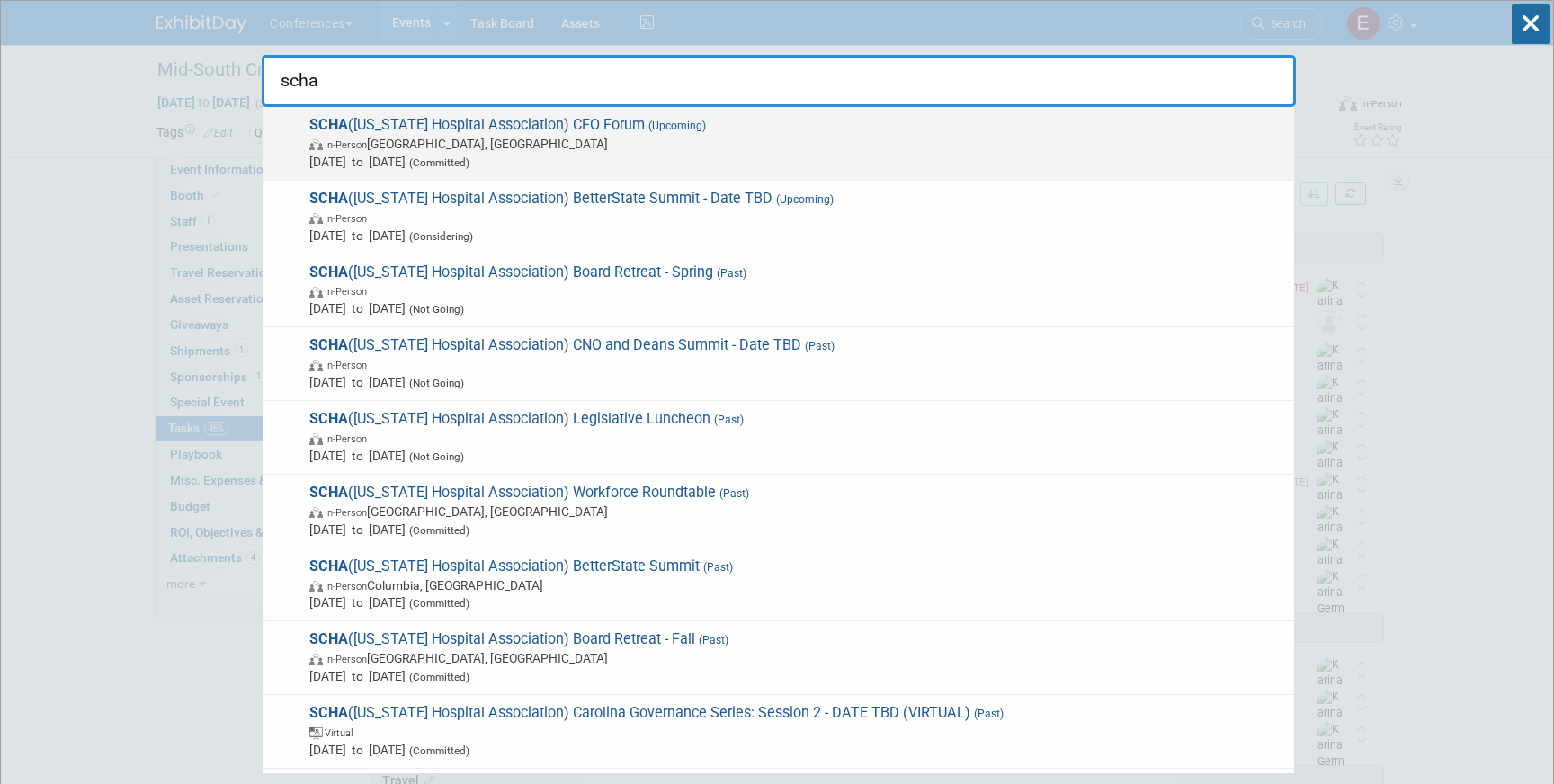
type input "scha"
click at [456, 141] on span "In-Person Charleston, SC" at bounding box center [796, 144] width 976 height 18
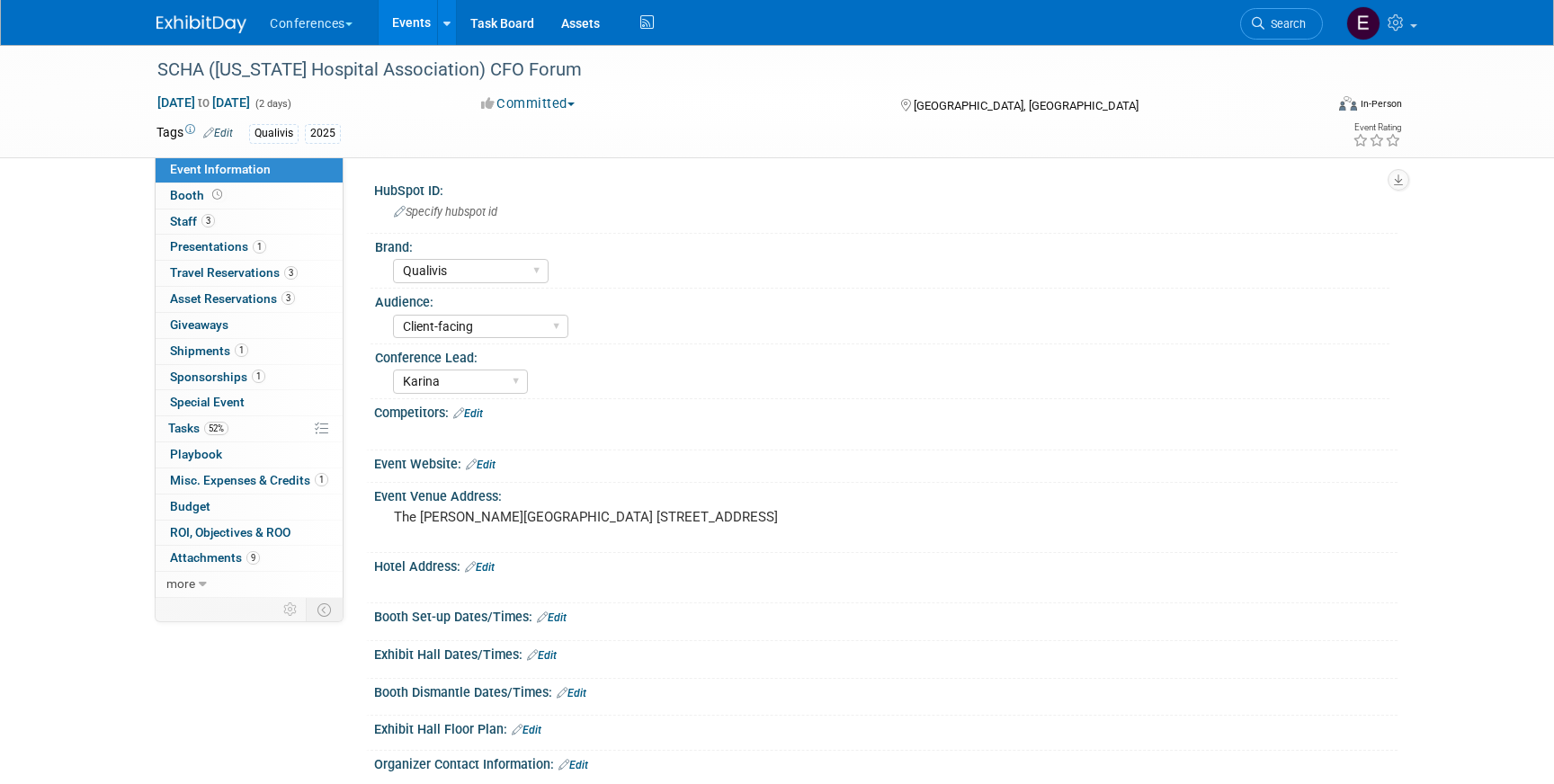
select select "Qualivis"
select select "Client-facing"
select select "Karina"
click at [267, 226] on link "3 Staff 3" at bounding box center [249, 221] width 187 height 25
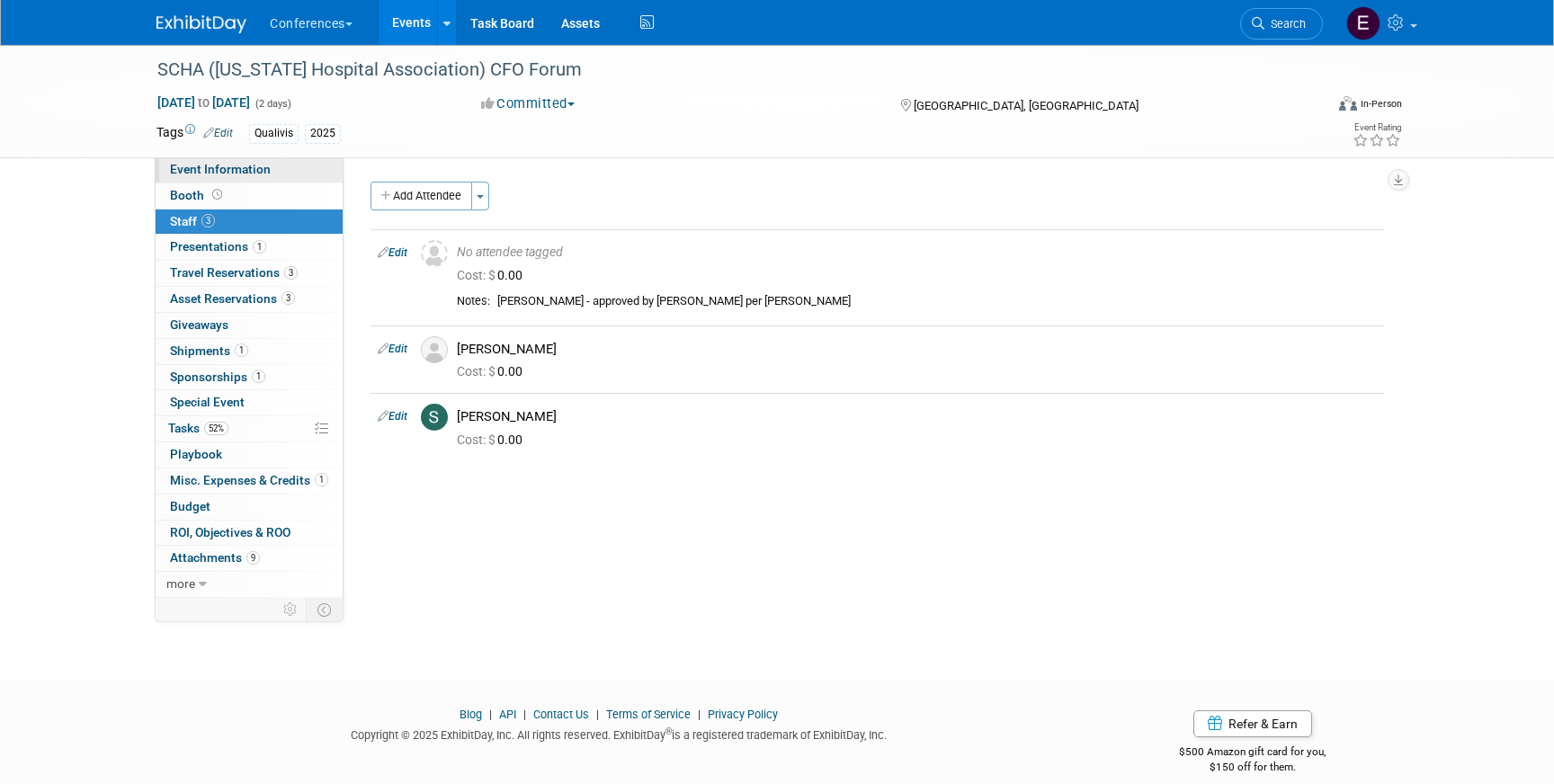
click at [236, 178] on link "Event Information" at bounding box center [249, 169] width 187 height 25
select select "Qualivis"
select select "Client-facing"
select select "Karina"
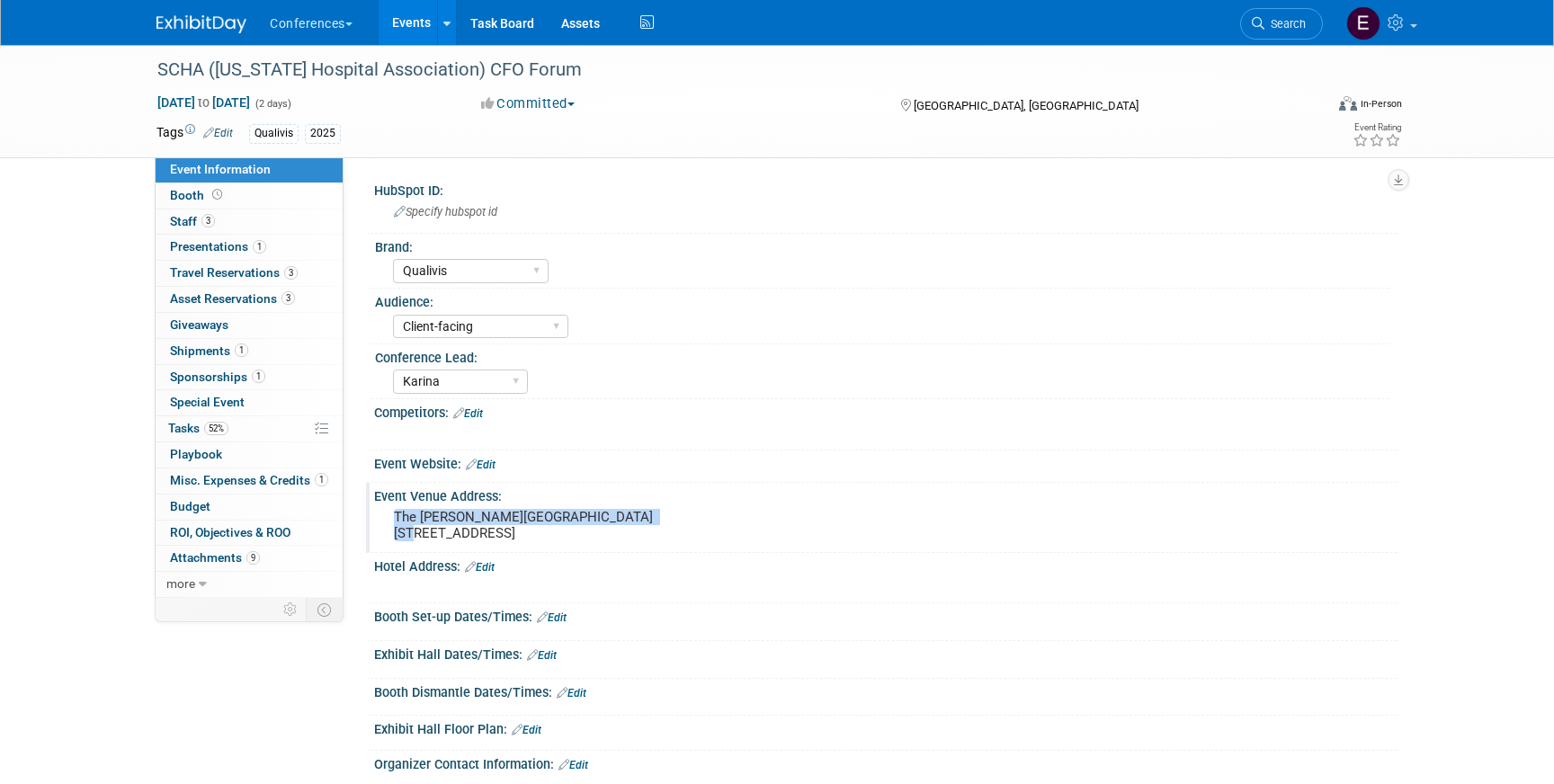
drag, startPoint x: 393, startPoint y: 519, endPoint x: 668, endPoint y: 522, distance: 275.0
click at [668, 522] on div "The Lindy Renaissance Charleston Hotel 68 Wentworth Street Charleston, SC 29401" at bounding box center [586, 525] width 399 height 42
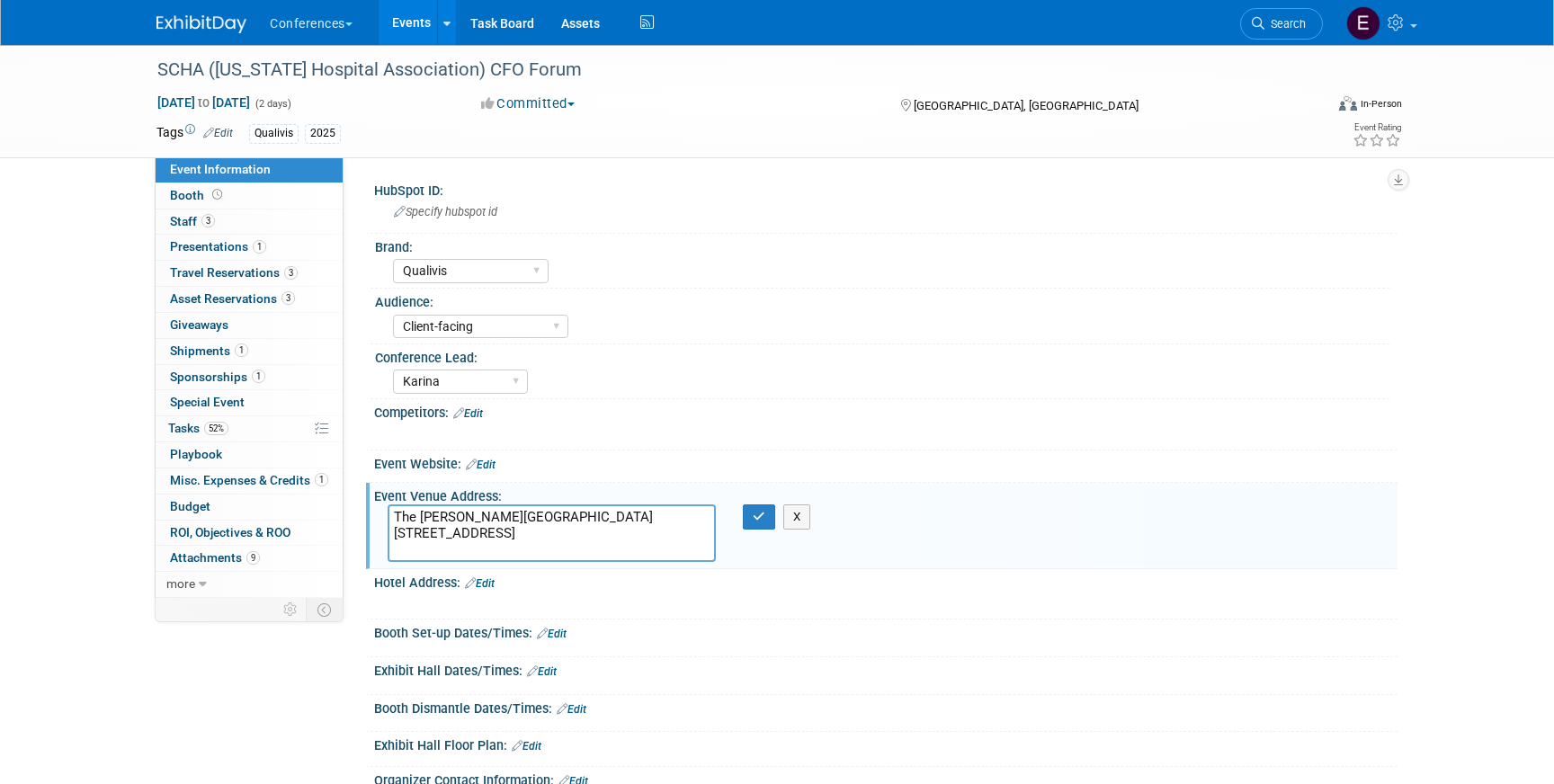
drag, startPoint x: 668, startPoint y: 522, endPoint x: 358, endPoint y: 510, distance: 310.2
click at [358, 510] on div "HubSpot ID: Specify hubspot id Brand: Aya Bespoke Corporate Dawson DocCafe Educ…" at bounding box center [871, 377] width 1054 height 441
click at [202, 428] on span "Tasks 52%" at bounding box center [198, 428] width 60 height 15
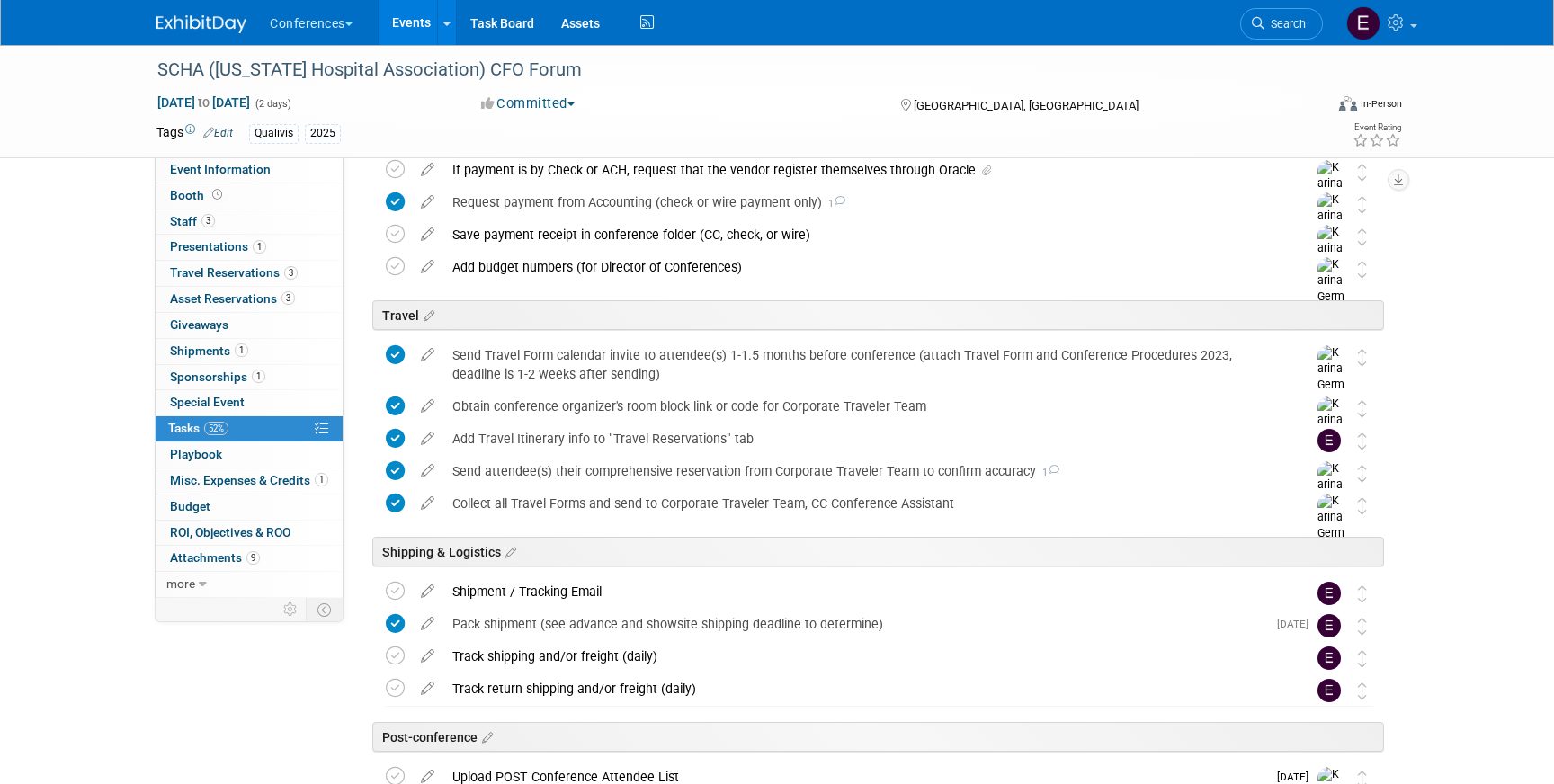
scroll to position [480, 0]
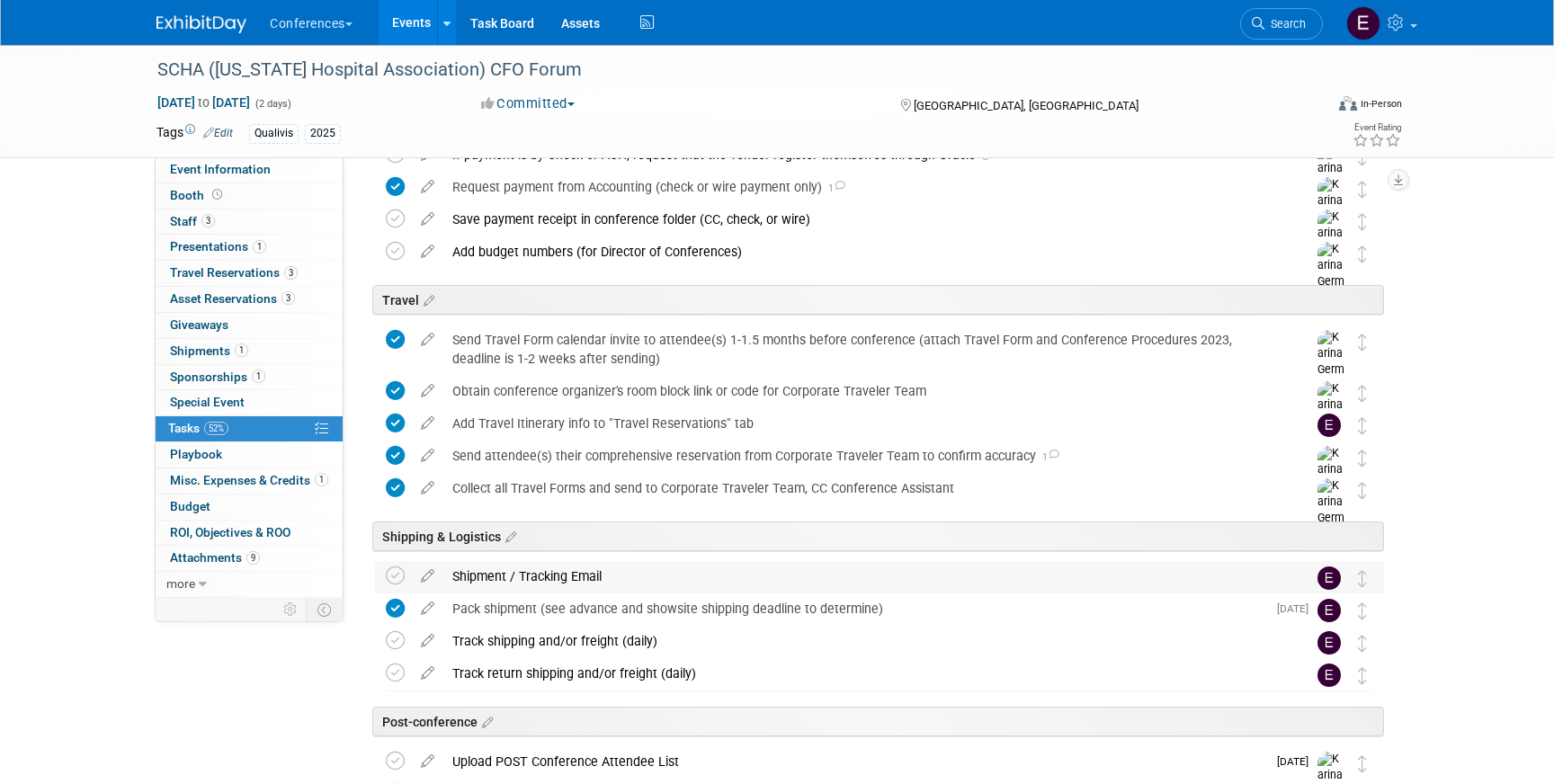
click at [493, 583] on div "Shipment / Tracking Email" at bounding box center [863, 575] width 838 height 31
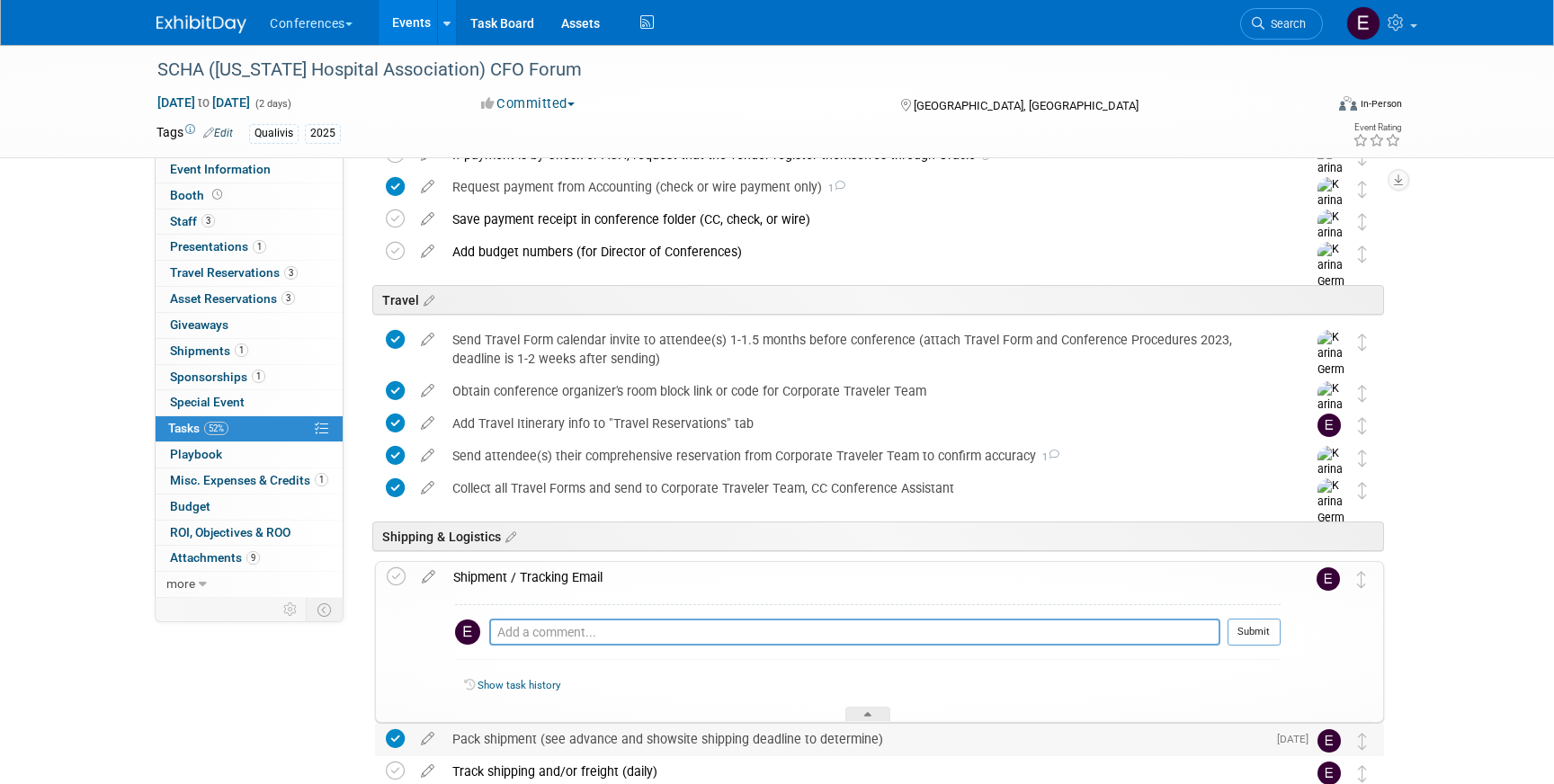
click at [512, 746] on div "Pack shipment (see advance and showsite shipping deadline to determine)" at bounding box center [855, 738] width 823 height 31
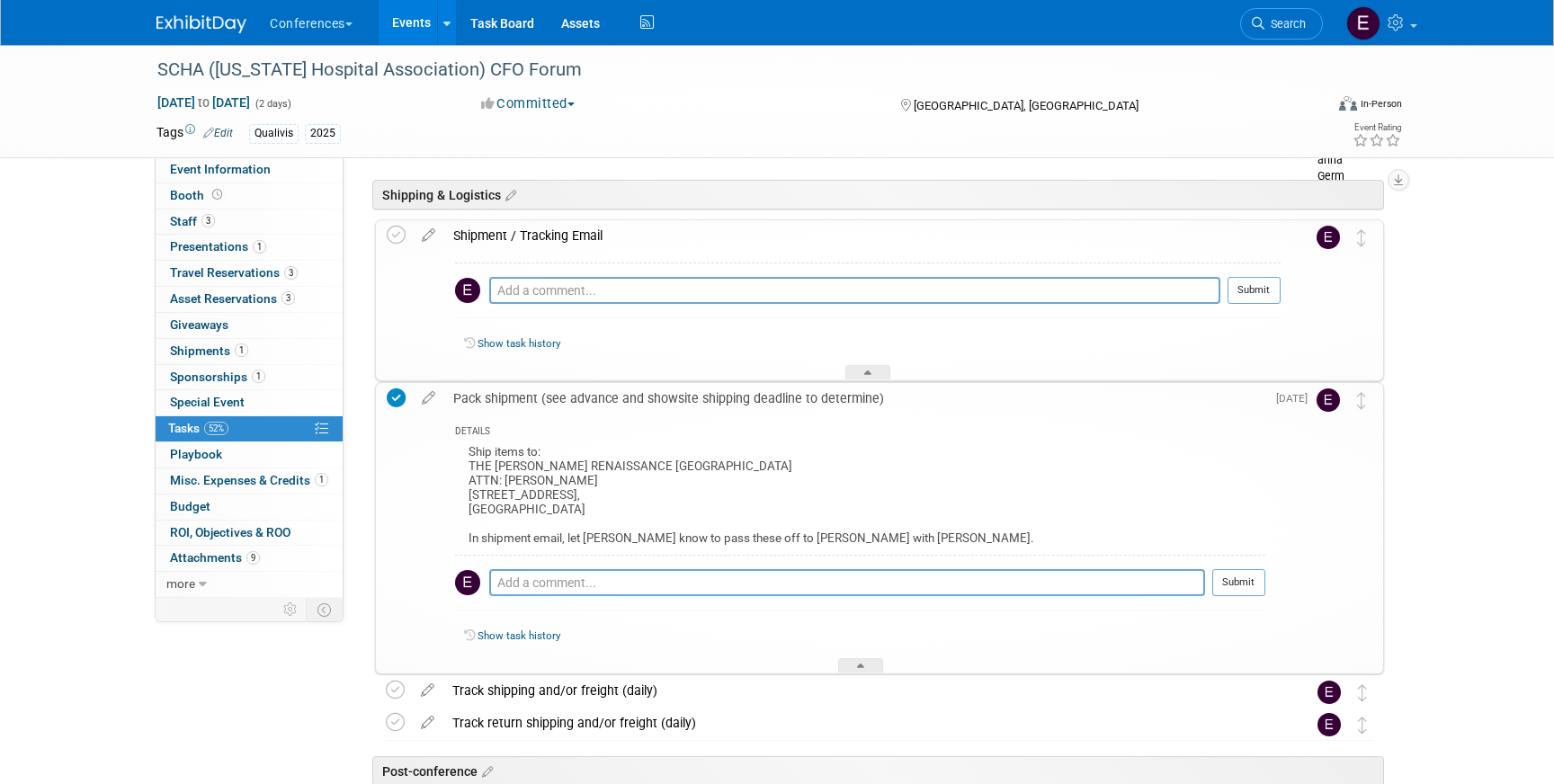
scroll to position [823, 0]
click at [239, 277] on span "Travel Reservations 3" at bounding box center [234, 272] width 128 height 15
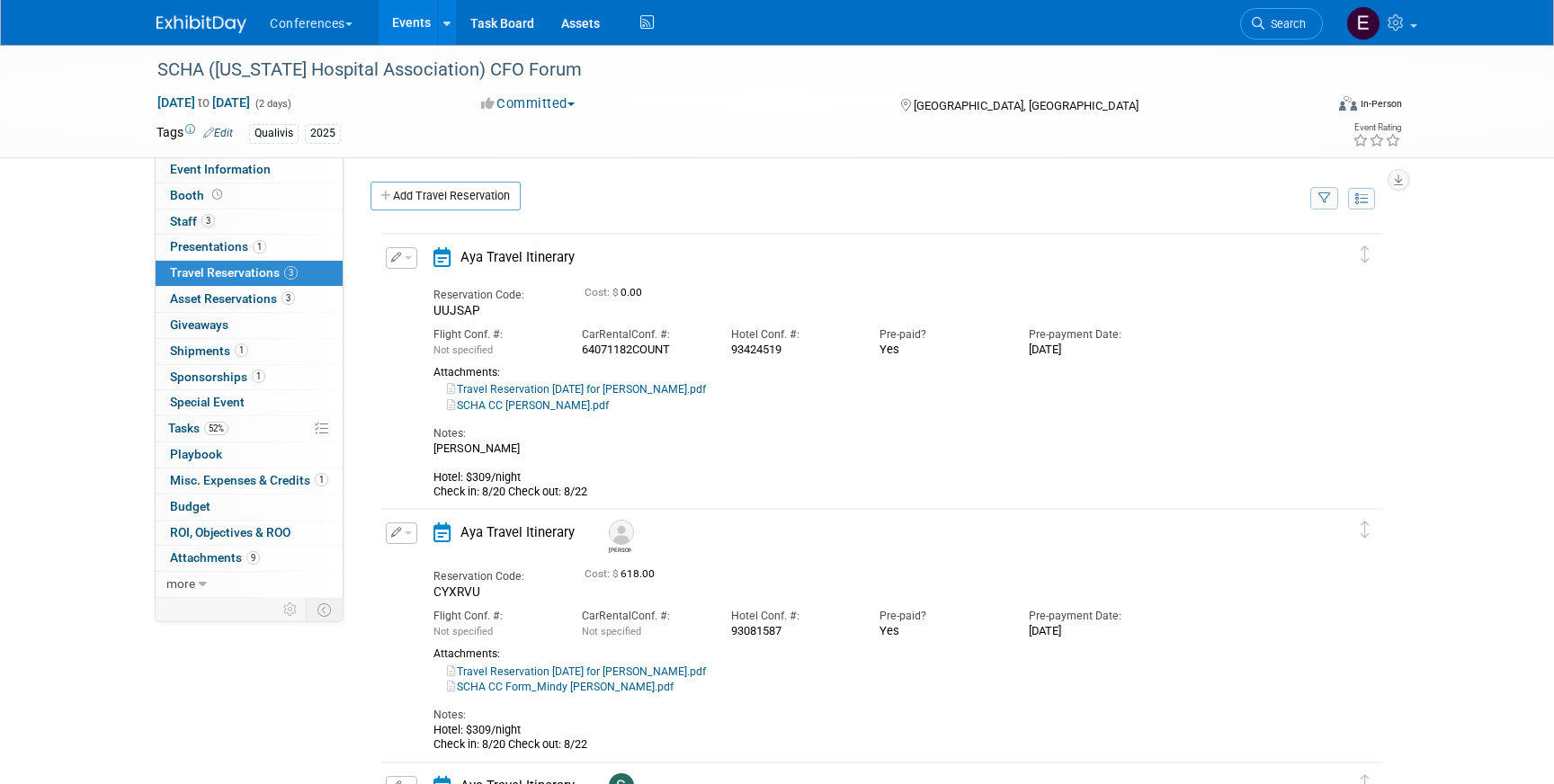
click at [239, 312] on div "3 Asset Reservations 3 Asset Reservations" at bounding box center [249, 300] width 187 height 26
click at [251, 301] on span "Asset Reservations 3" at bounding box center [233, 298] width 125 height 15
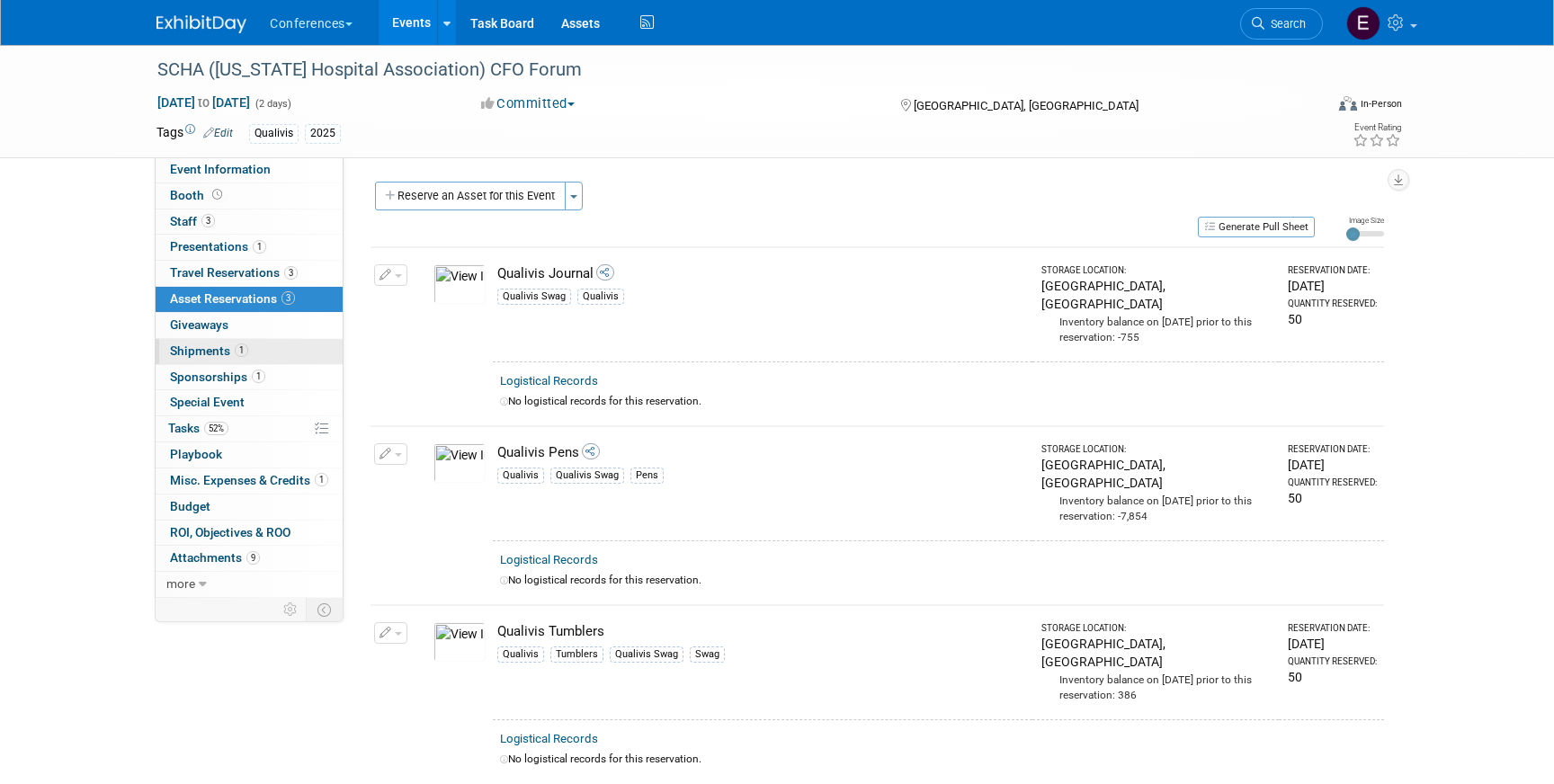
click at [188, 356] on span "Shipments 1" at bounding box center [209, 350] width 78 height 15
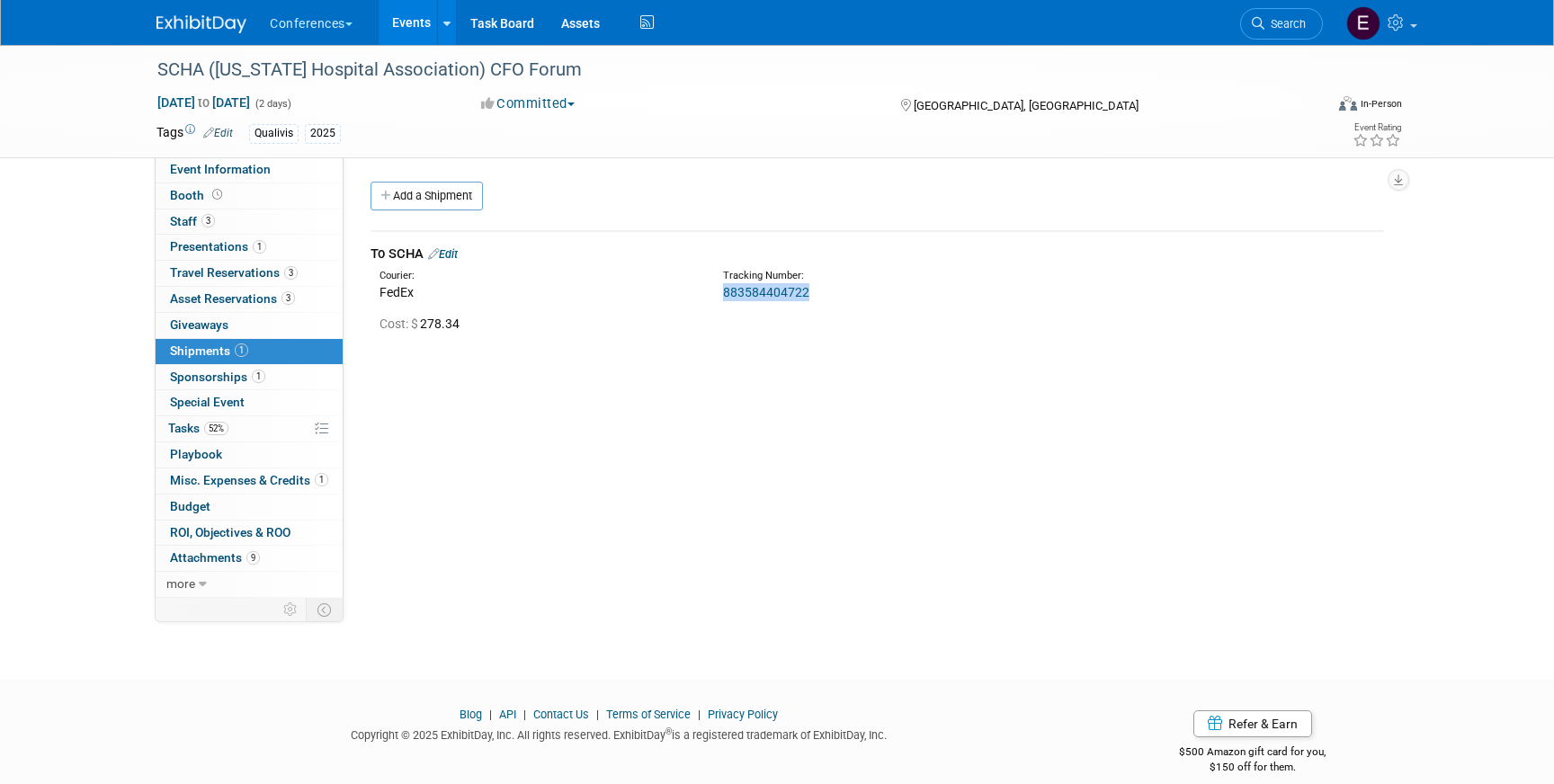
drag, startPoint x: 823, startPoint y: 290, endPoint x: 709, endPoint y: 295, distance: 114.1
click at [709, 296] on div "Tracking Number: 883584404722" at bounding box center [924, 284] width 430 height 33
copy link "883584404722"
click at [764, 289] on link "883584404722" at bounding box center [766, 292] width 86 height 15
click at [199, 425] on span "Tasks 52%" at bounding box center [198, 428] width 60 height 15
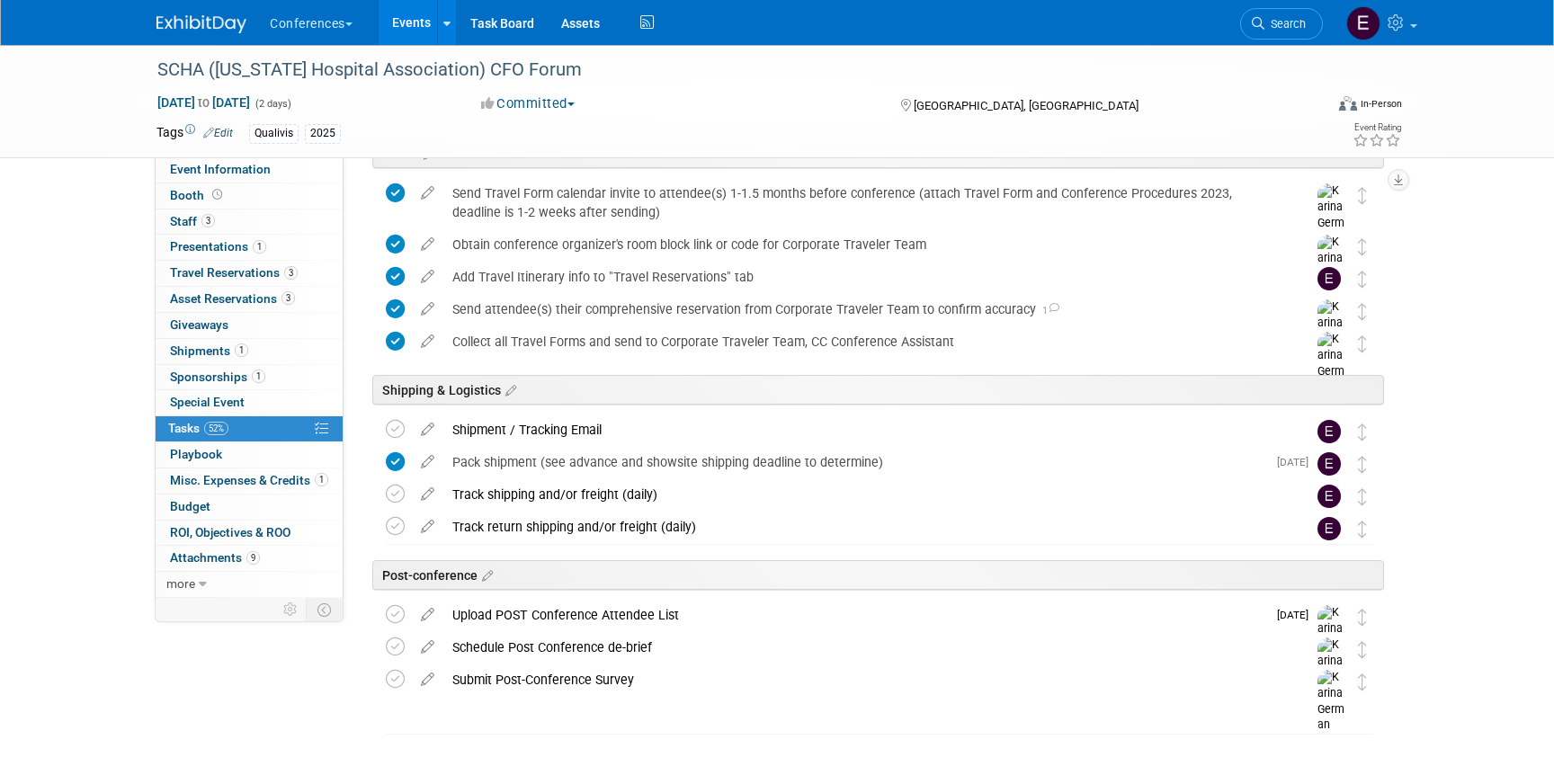
scroll to position [648, 0]
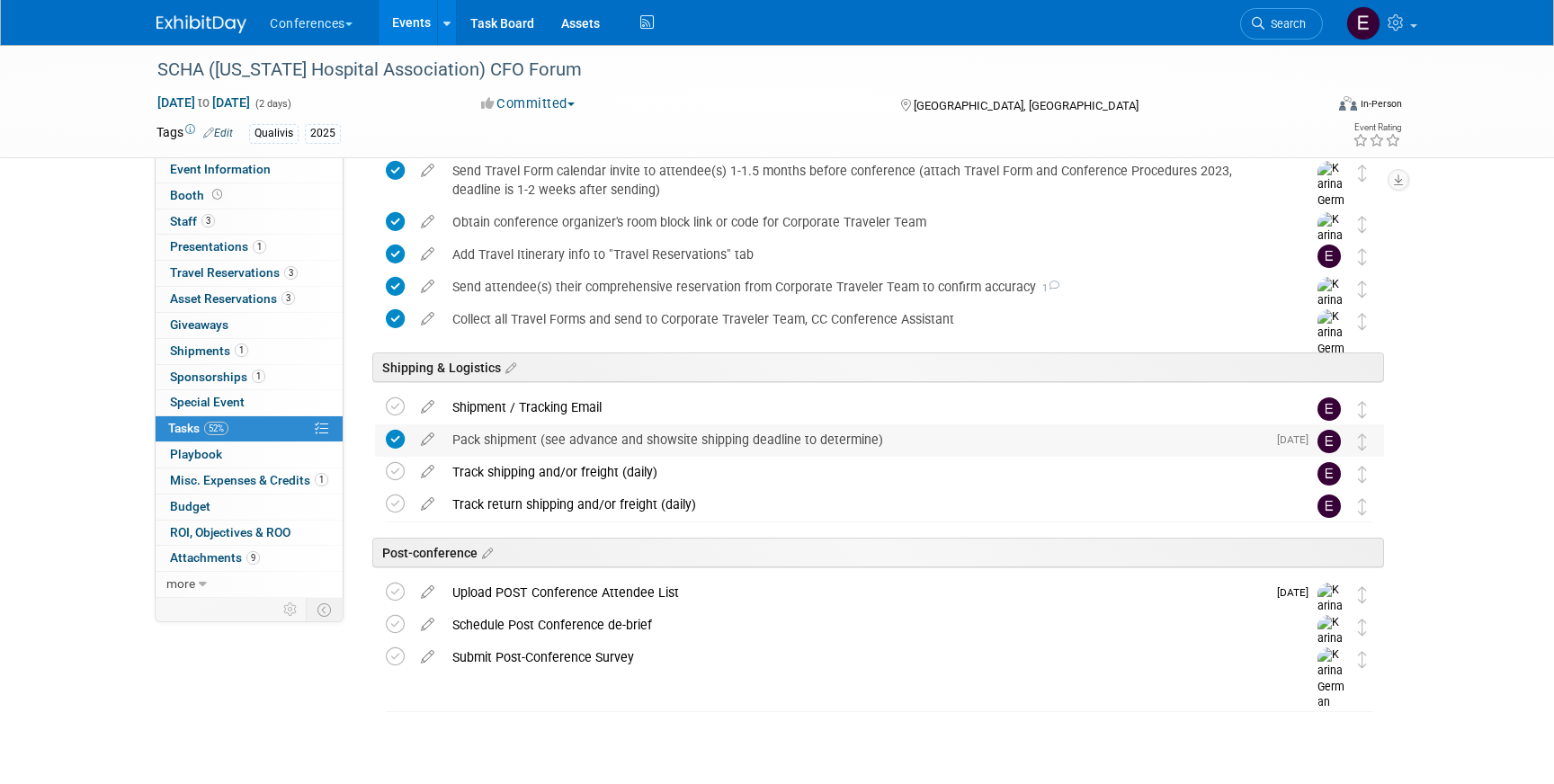
click at [549, 446] on div "Pack shipment (see advance and showsite shipping deadline to determine)" at bounding box center [855, 439] width 823 height 31
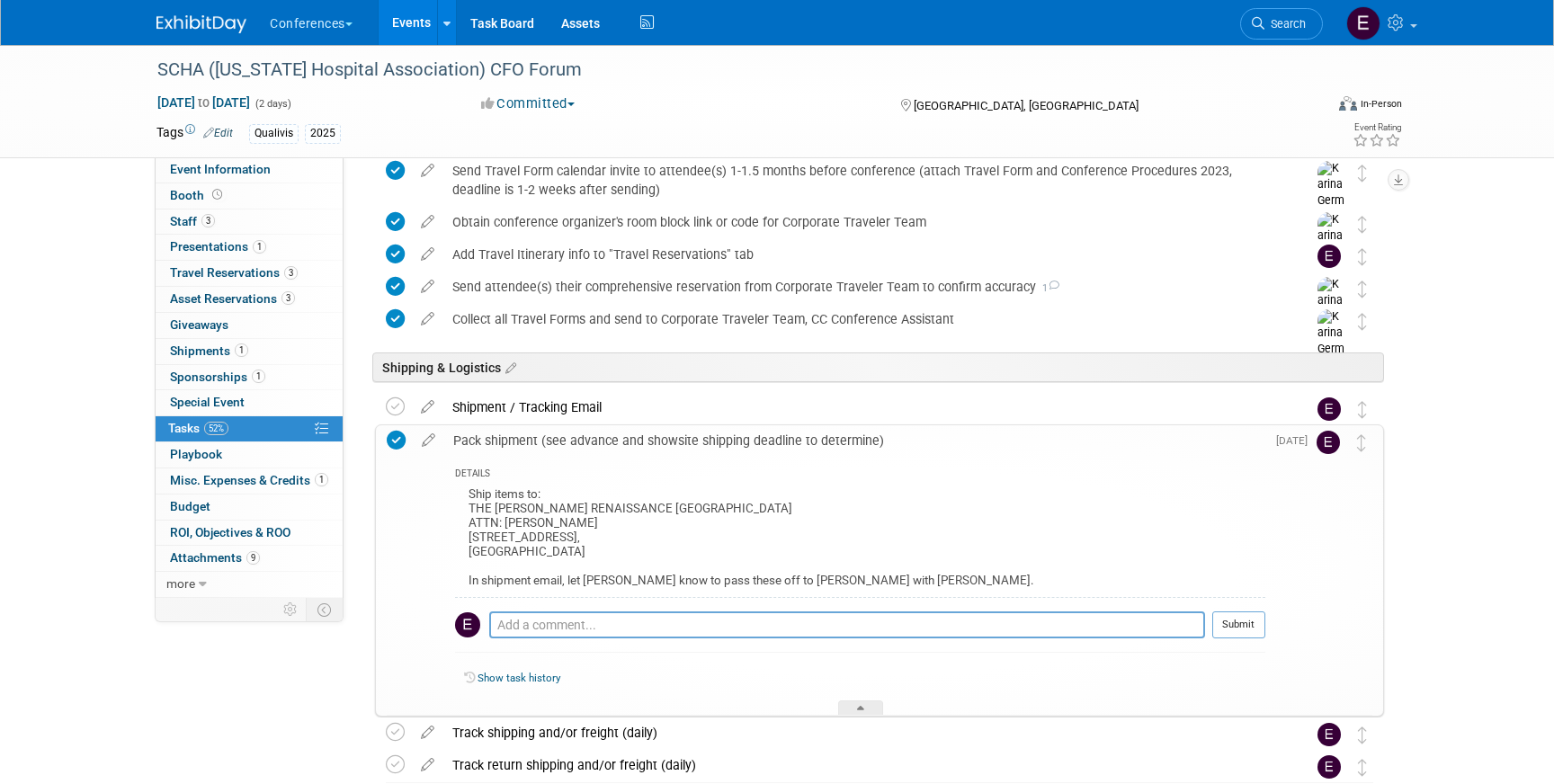
click at [249, 153] on div "SCHA (South Carolina Hospital Association) CFO Forum Aug 21, 2025 to Aug 22, 20…" at bounding box center [777, 100] width 1268 height 112
click at [249, 166] on span "Event Information" at bounding box center [221, 168] width 101 height 15
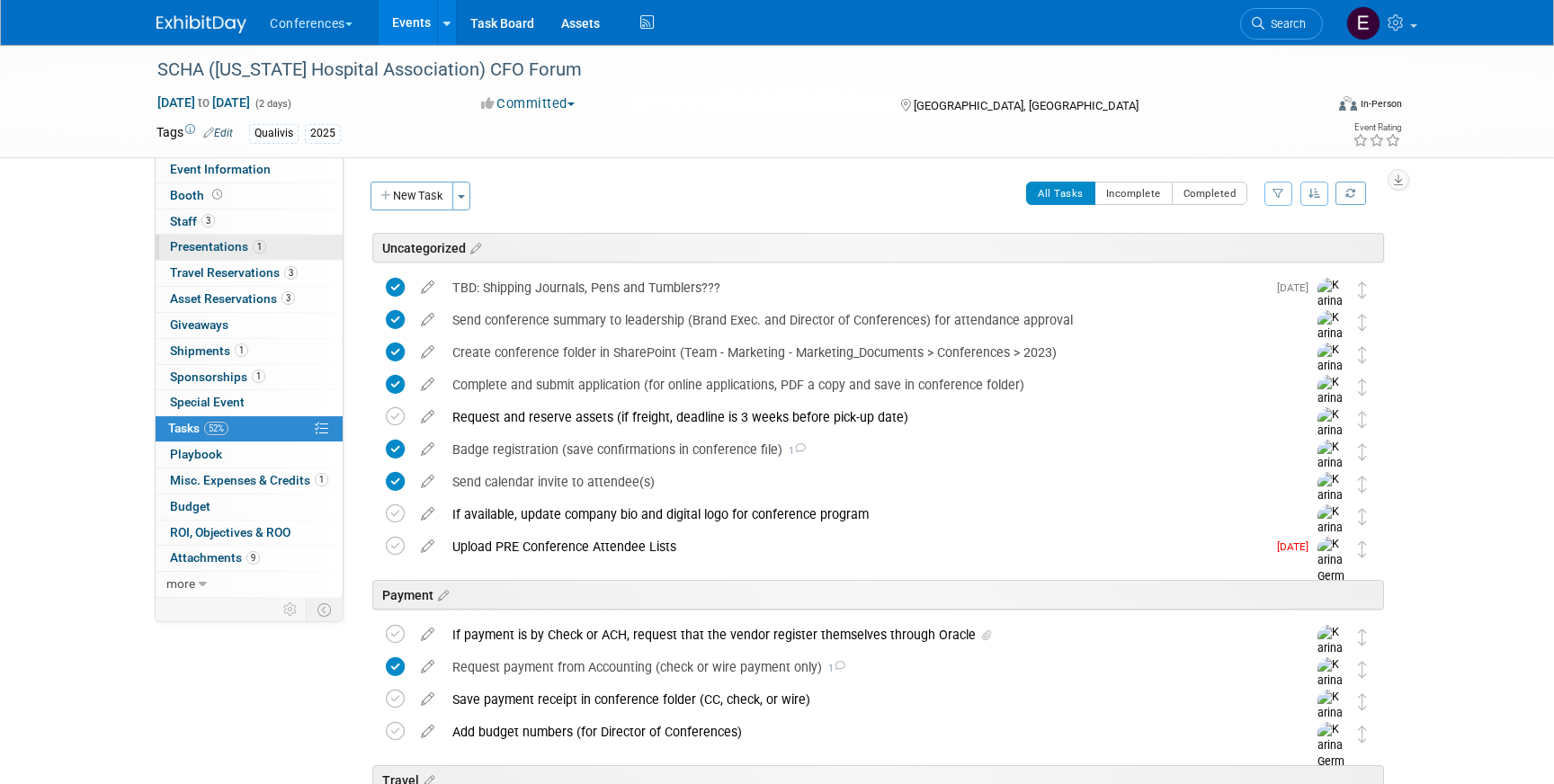
select select "Qualivis"
select select "Client-facing"
select select "Karina"
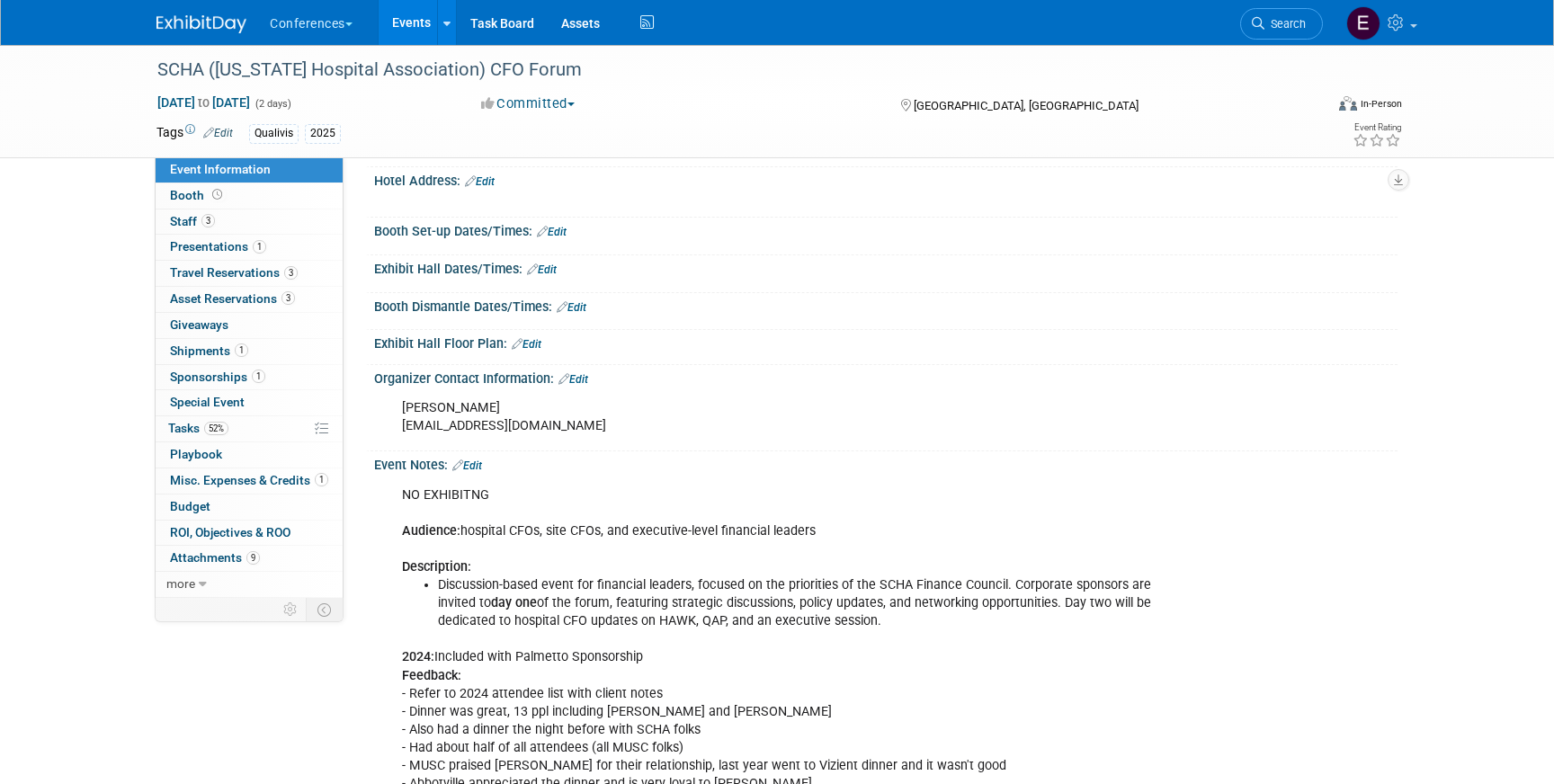
scroll to position [386, 0]
click at [251, 424] on link "52% Tasks 52%" at bounding box center [249, 428] width 187 height 25
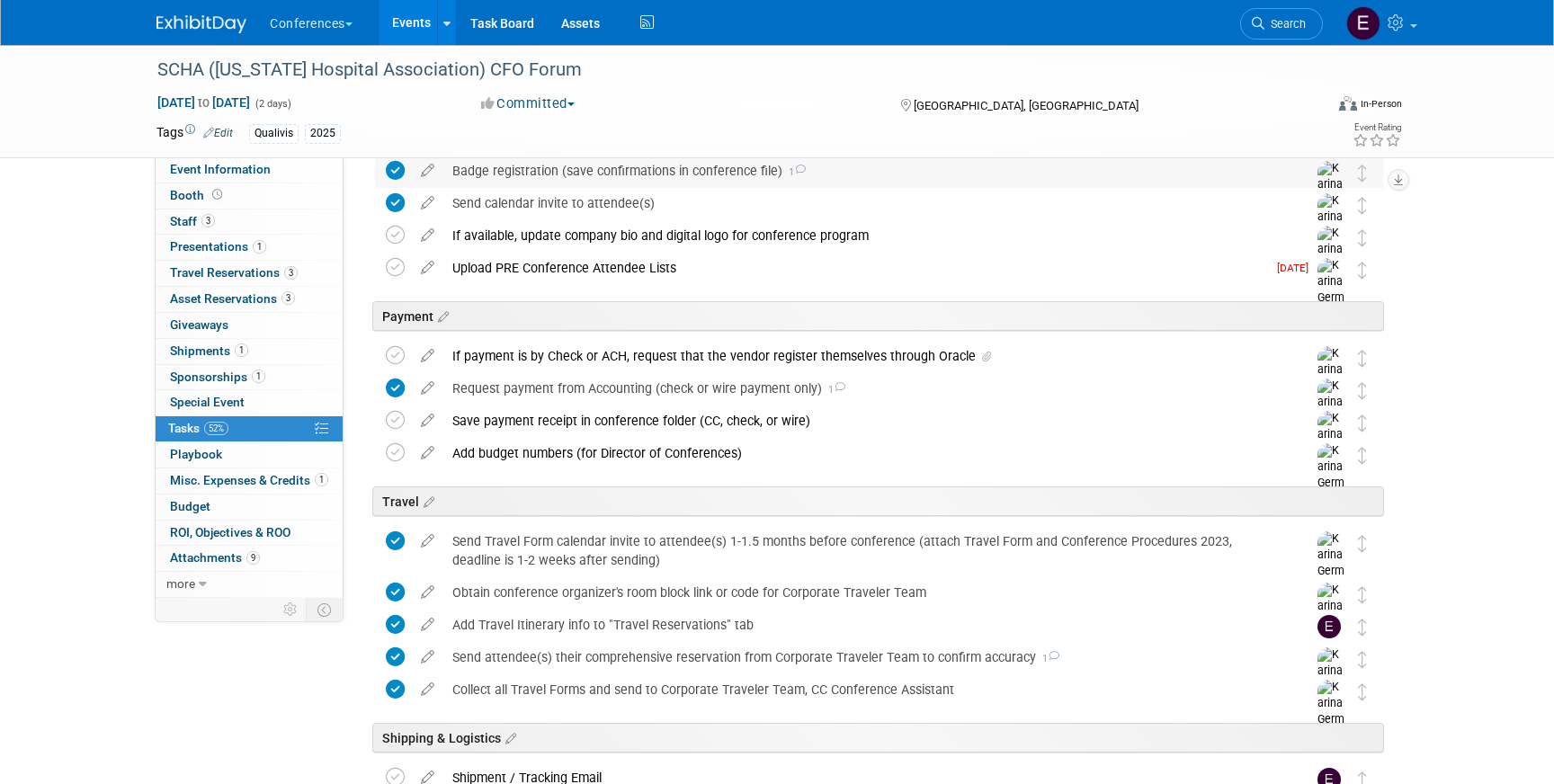
scroll to position [303, 0]
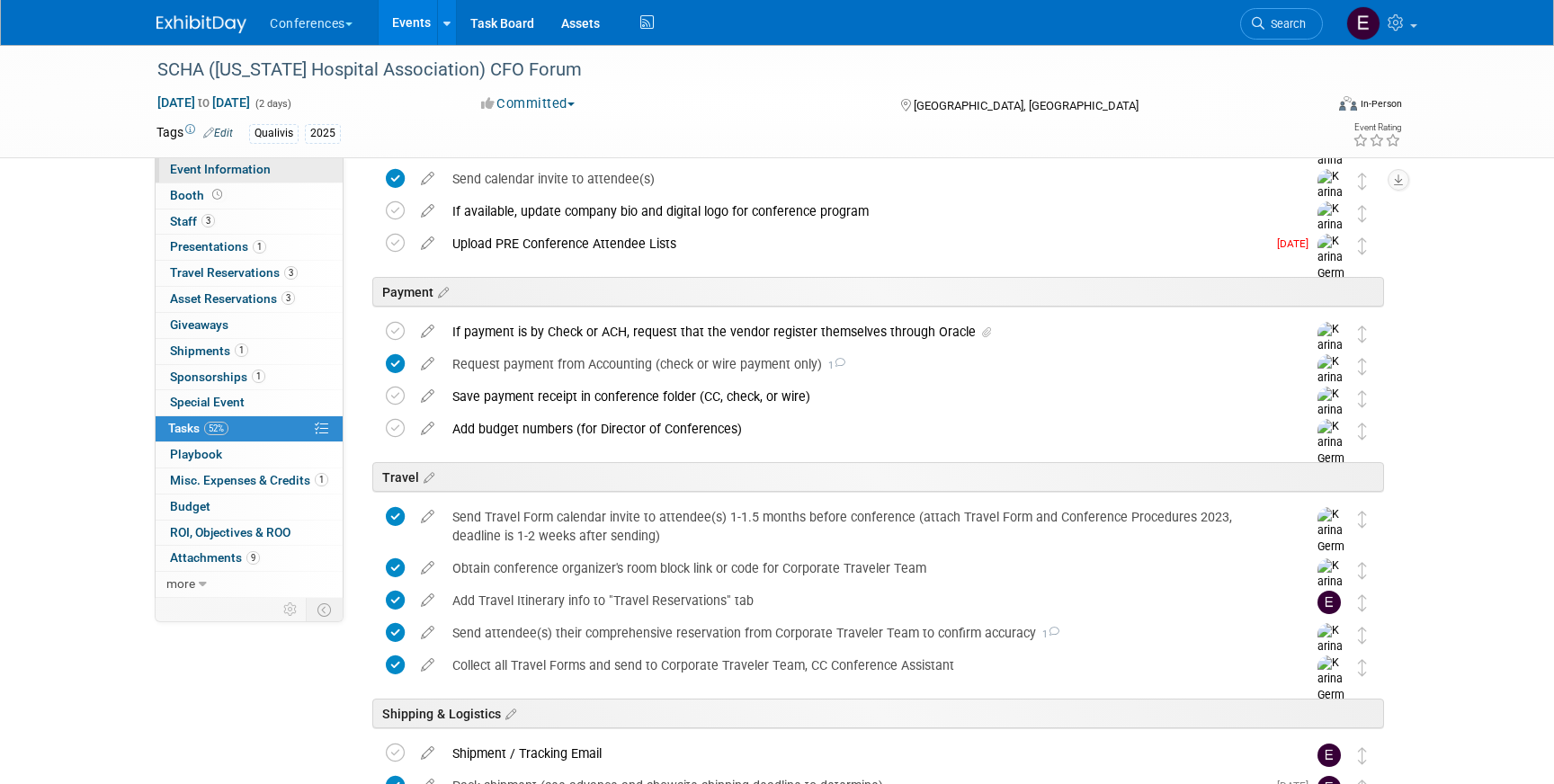
click at [281, 166] on link "Event Information" at bounding box center [249, 169] width 187 height 25
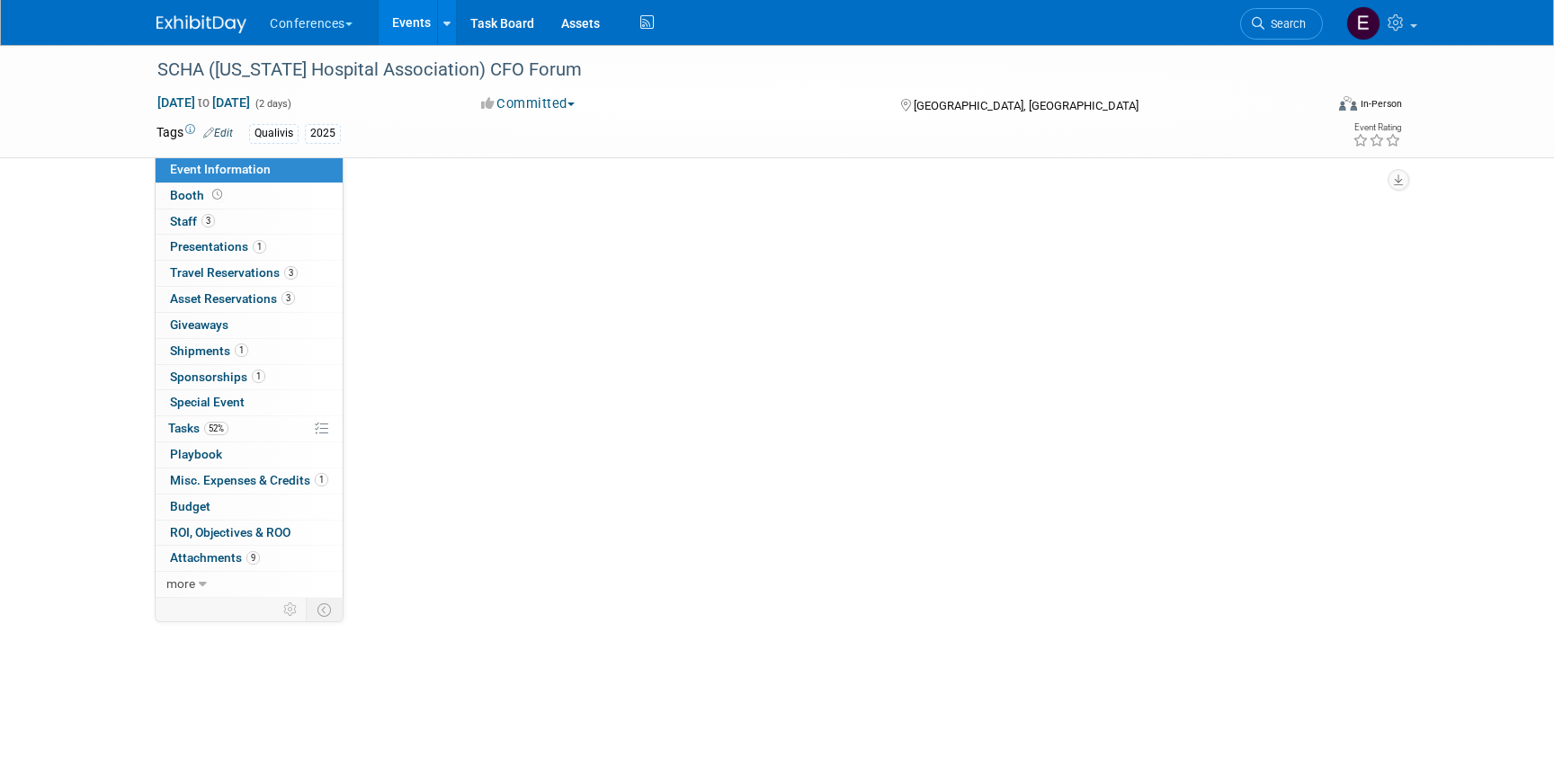
scroll to position [0, 0]
select select "Qualivis"
select select "Client-facing"
select select "Karina"
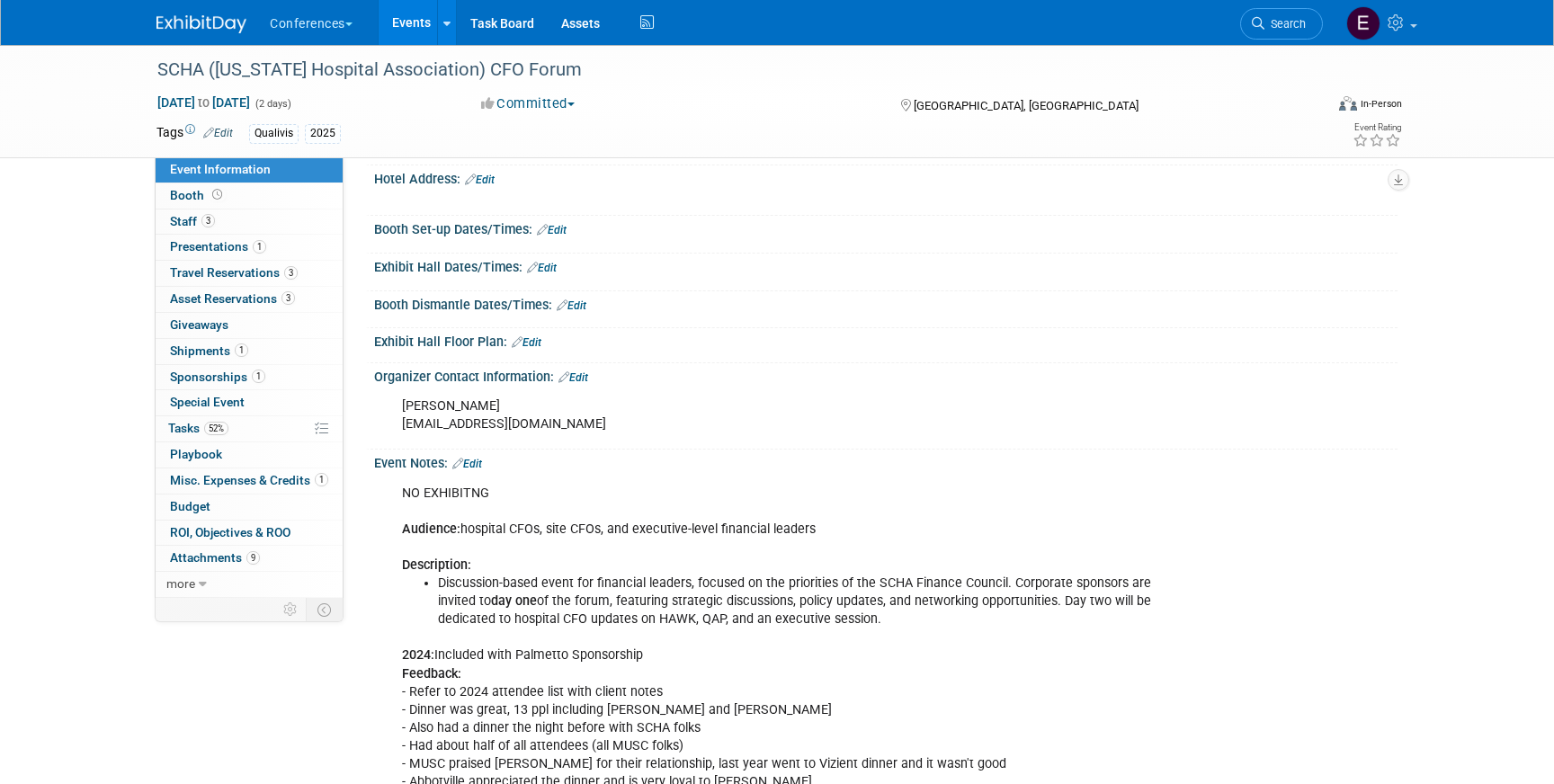
scroll to position [373, 0]
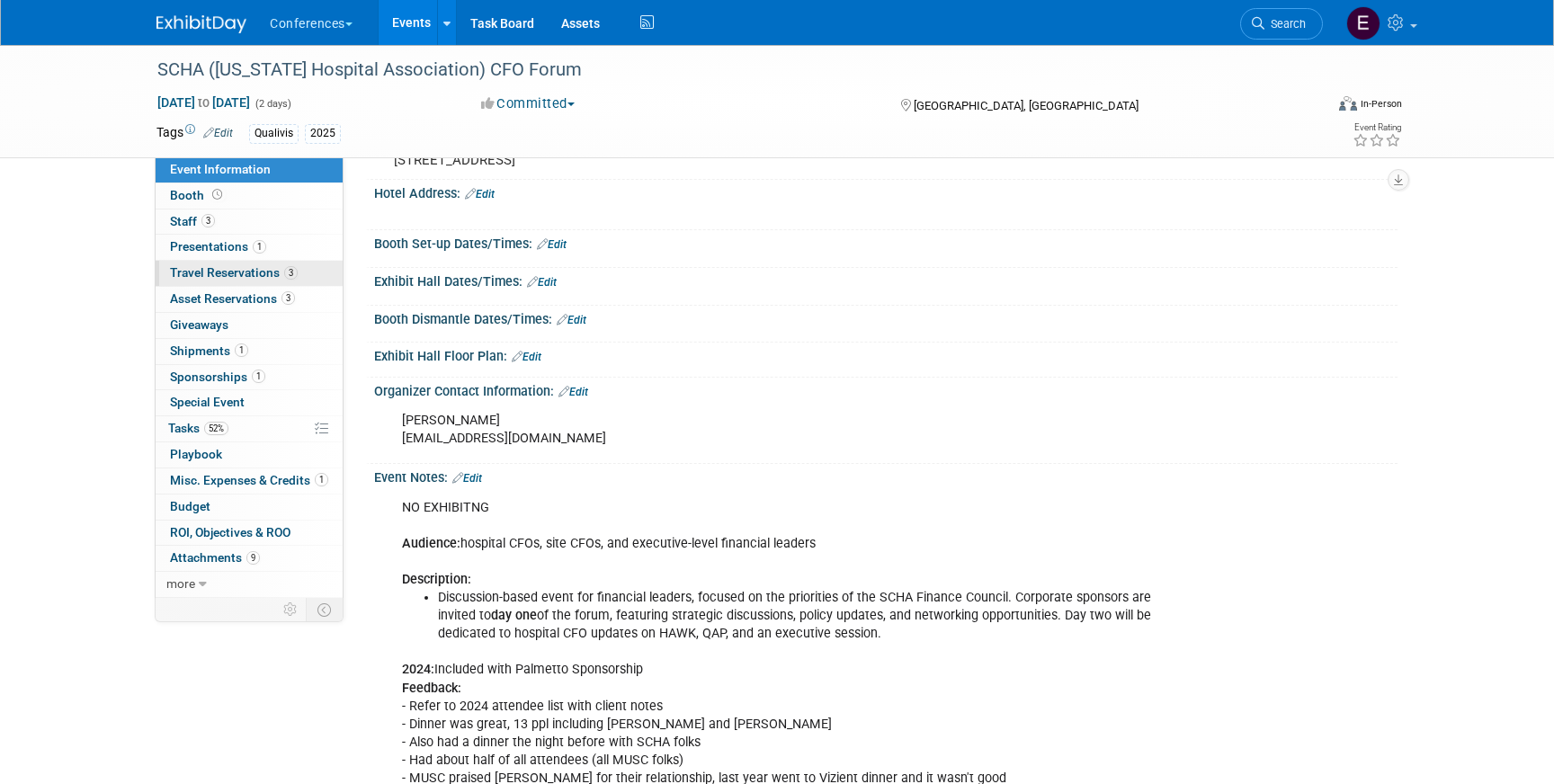
click at [259, 274] on span "Travel Reservations 3" at bounding box center [234, 272] width 128 height 15
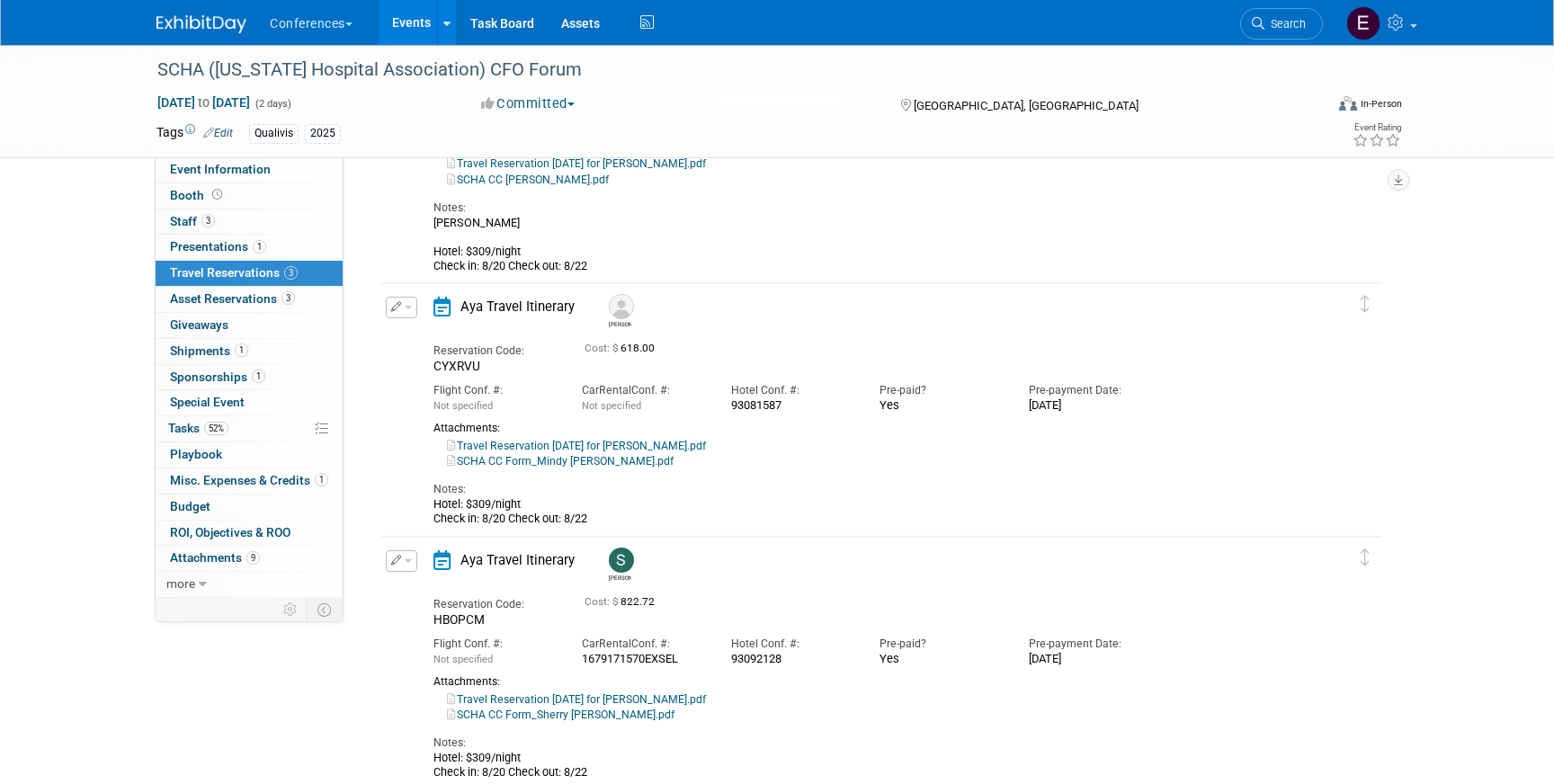
scroll to position [267, 0]
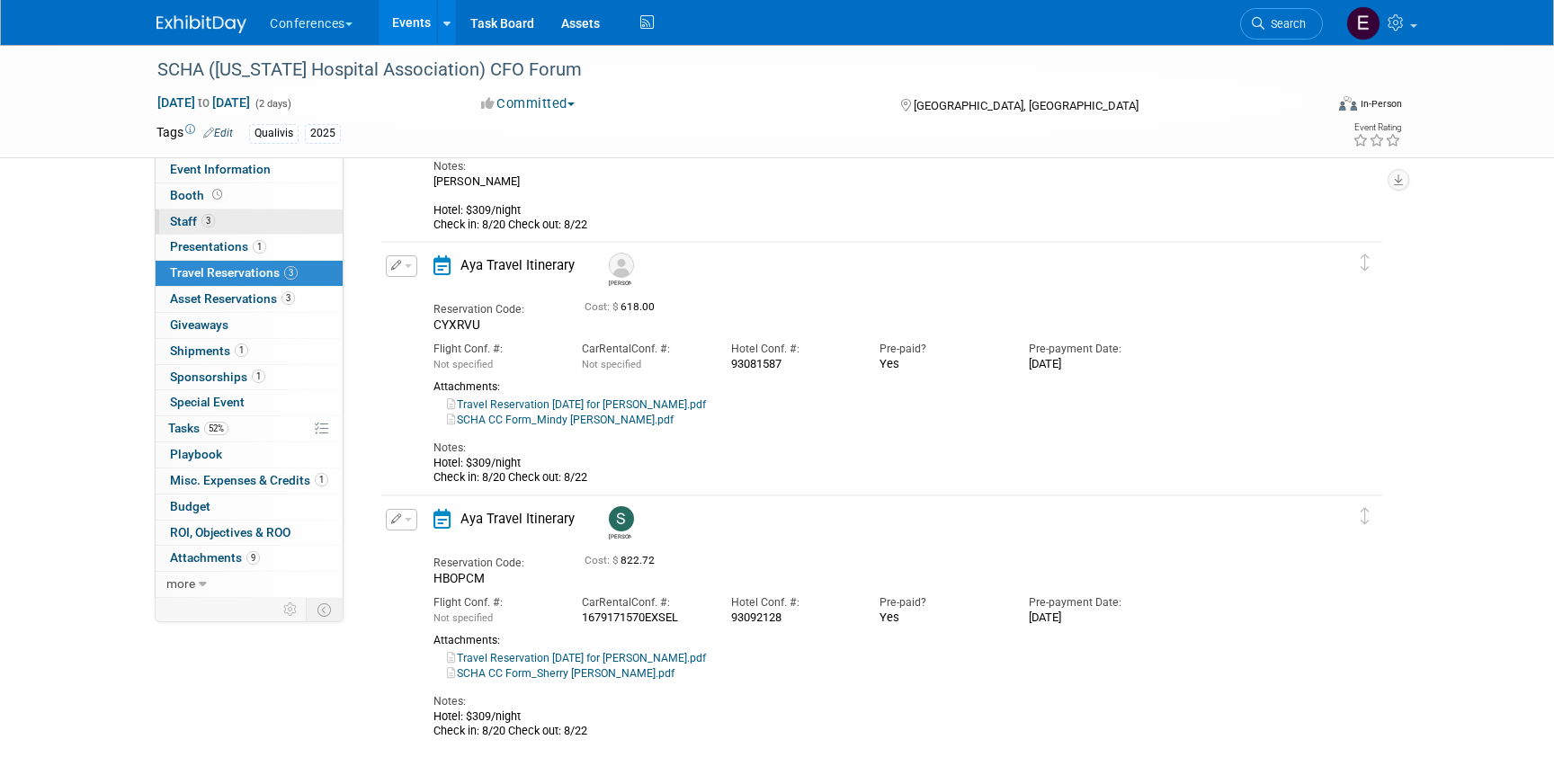
click at [221, 229] on link "3 Staff 3" at bounding box center [249, 221] width 187 height 25
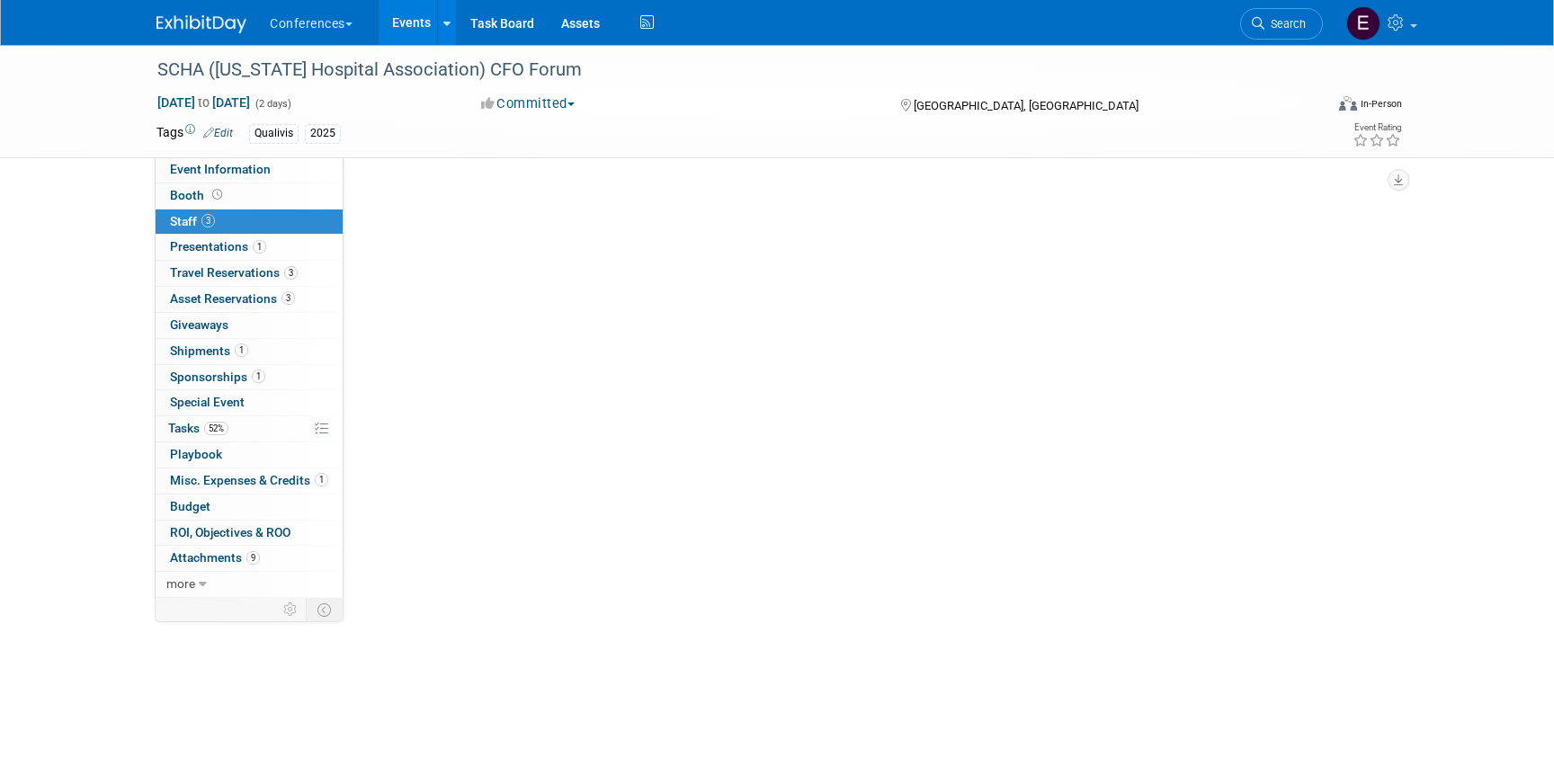
scroll to position [0, 0]
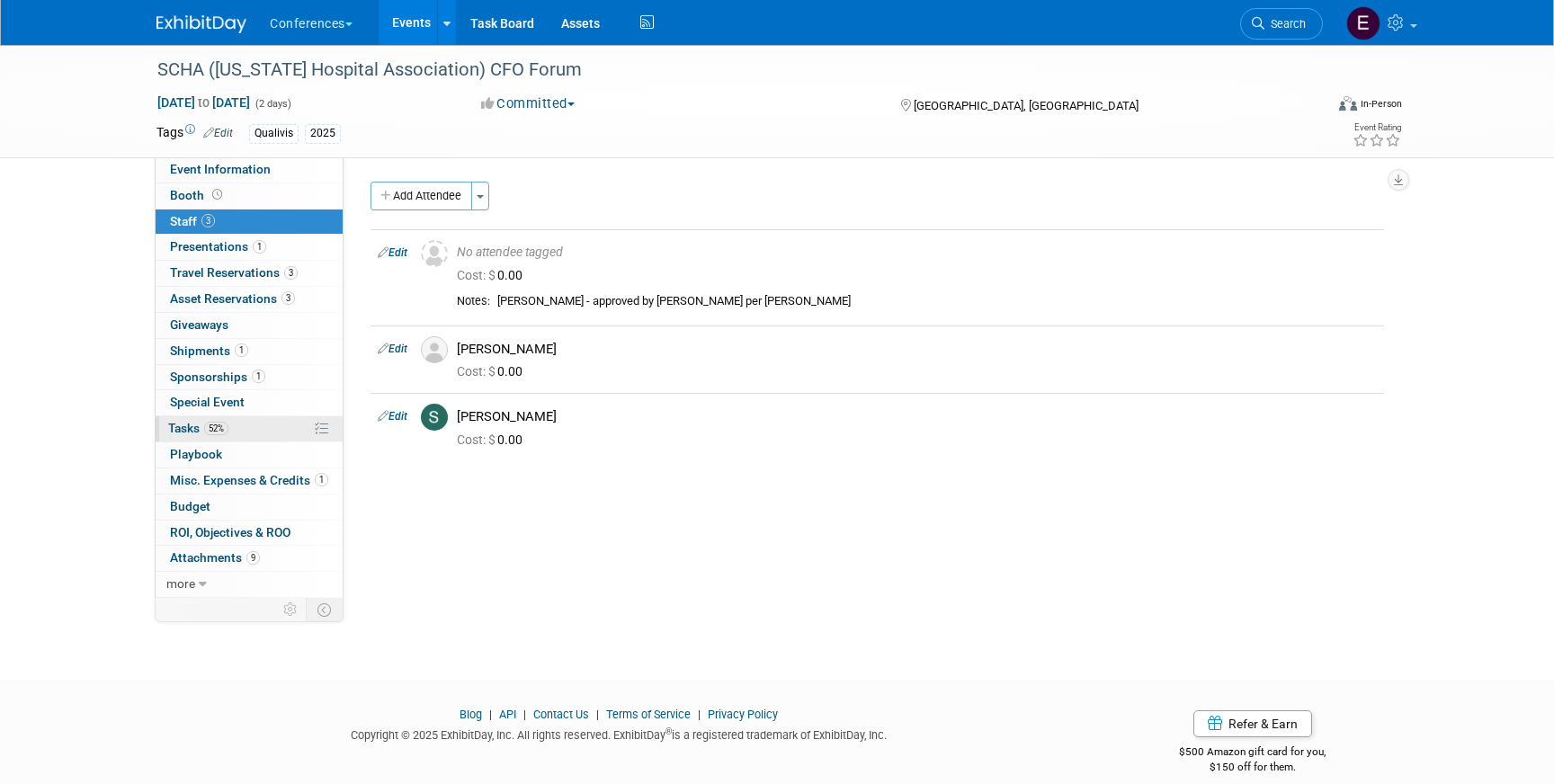
click at [221, 424] on span "52%" at bounding box center [216, 429] width 25 height 14
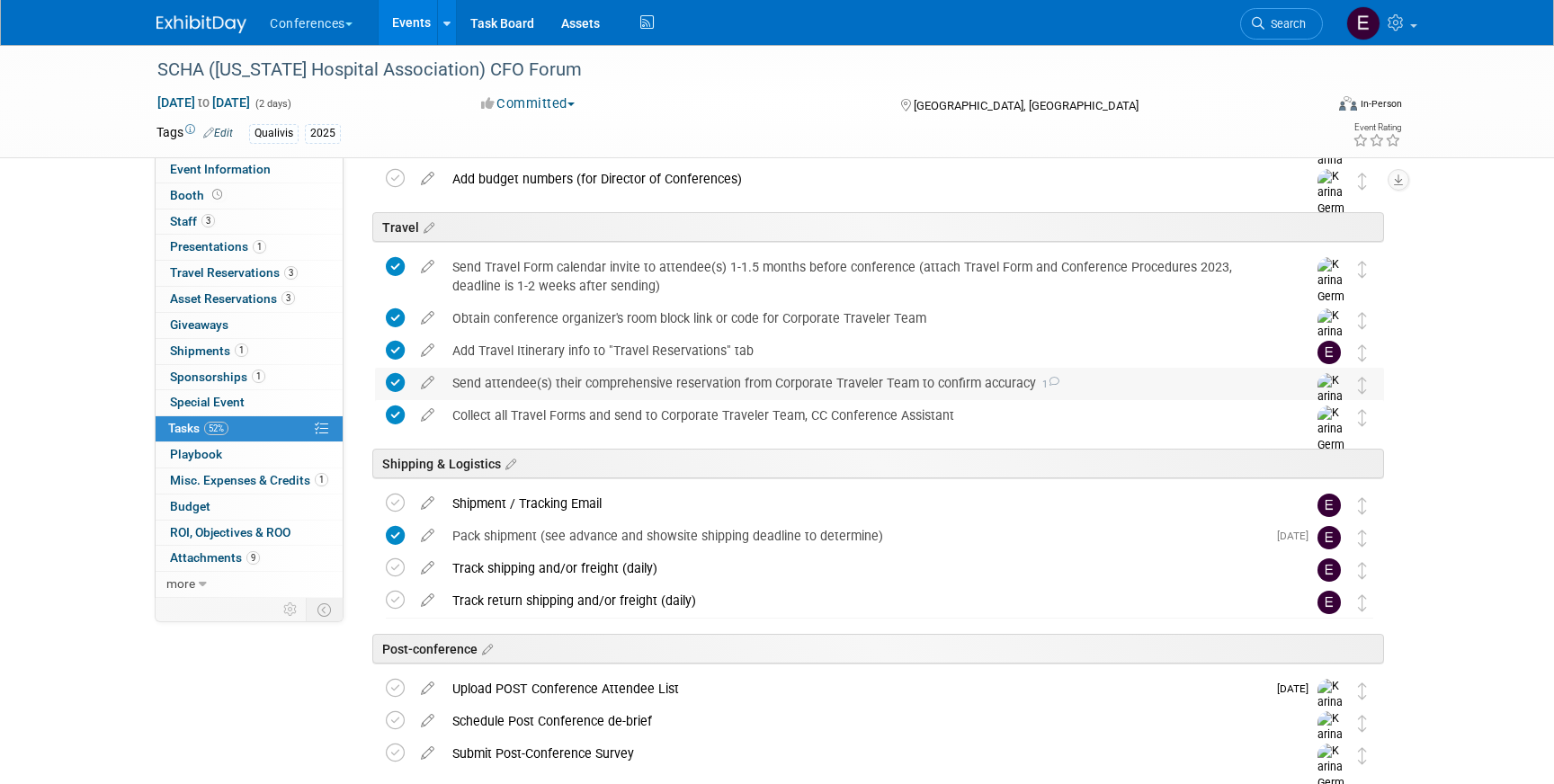
scroll to position [573, 0]
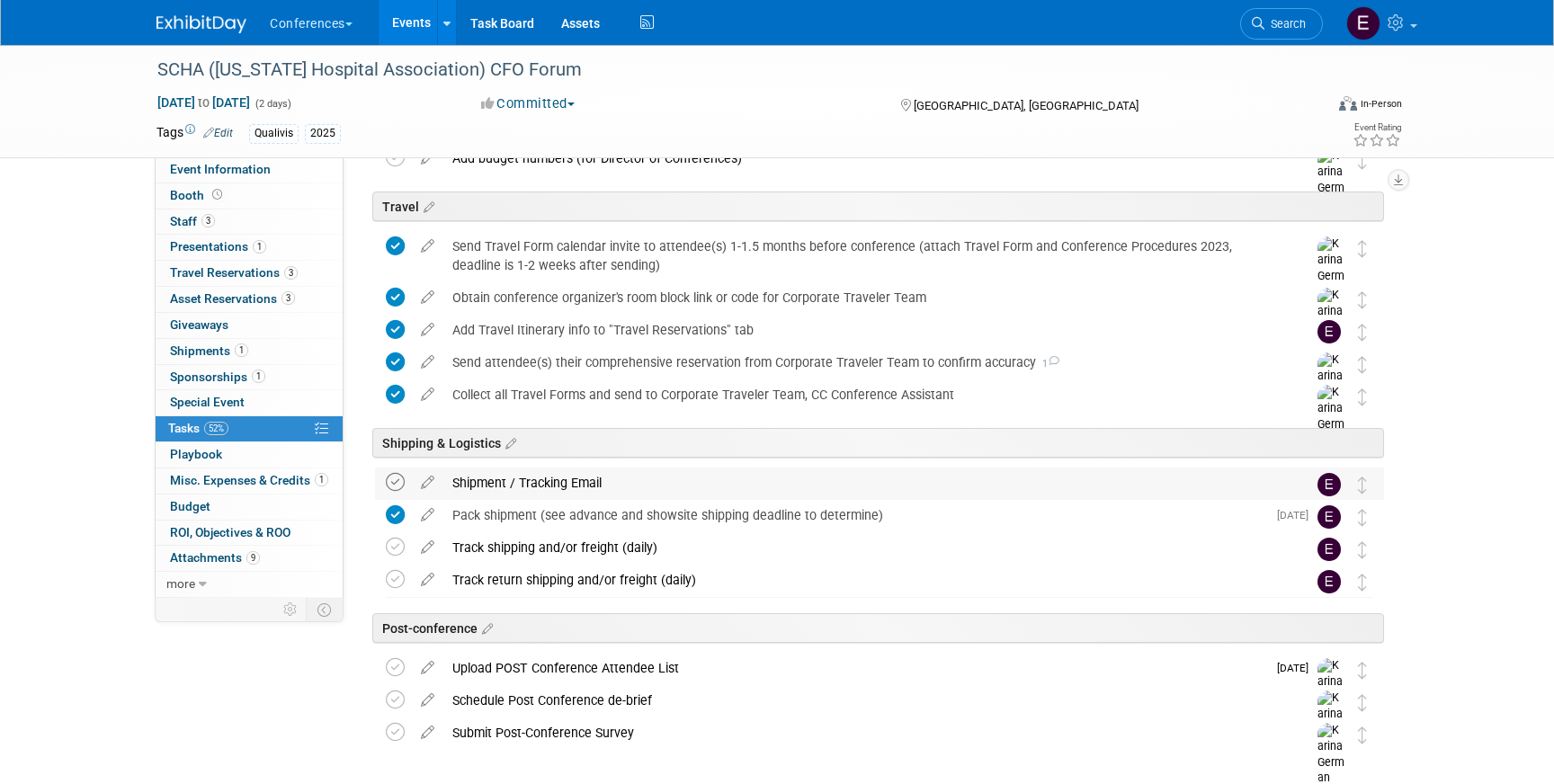
click at [398, 482] on icon at bounding box center [394, 481] width 19 height 19
click at [390, 551] on icon at bounding box center [394, 546] width 19 height 19
